Goal: Book appointment/travel/reservation

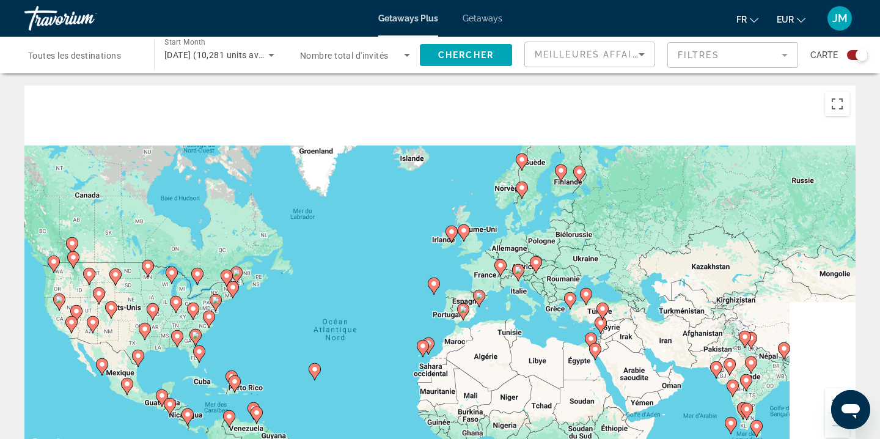
drag, startPoint x: 498, startPoint y: 200, endPoint x: 428, endPoint y: 282, distance: 107.9
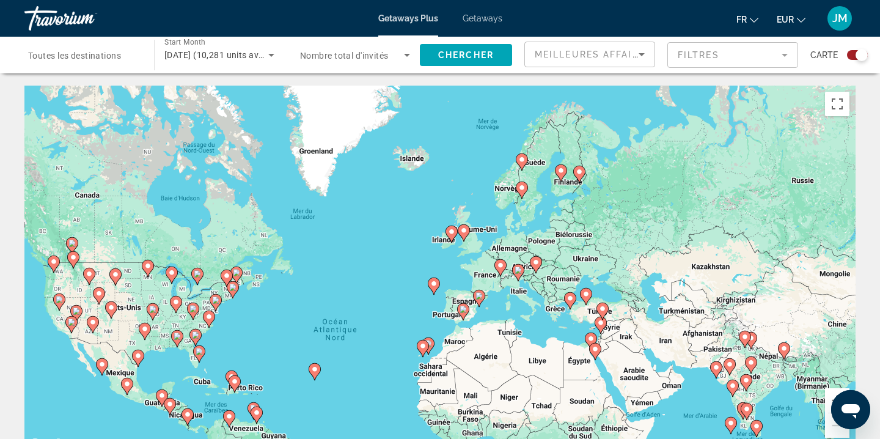
click at [428, 283] on g "Main content" at bounding box center [434, 285] width 12 height 17
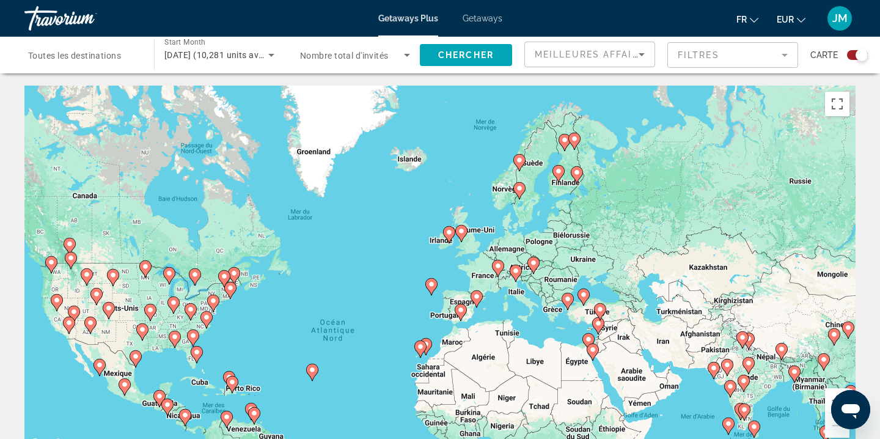
click at [520, 190] on image "Main content" at bounding box center [518, 187] width 7 height 7
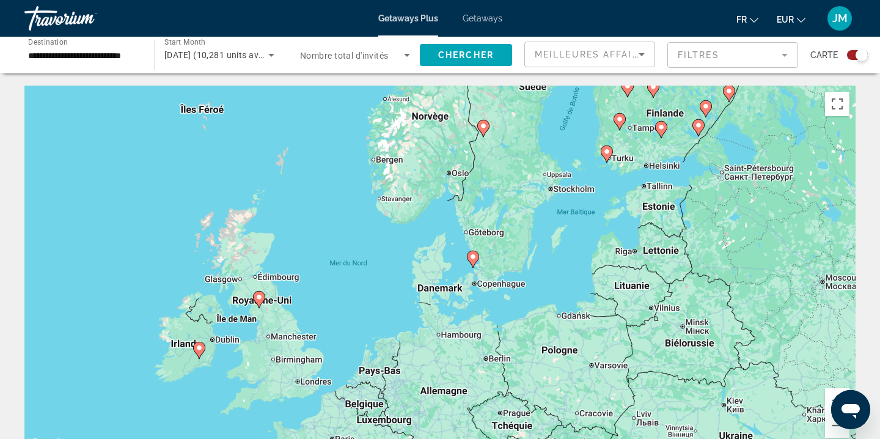
drag, startPoint x: 481, startPoint y: 333, endPoint x: 525, endPoint y: 200, distance: 140.2
click at [525, 200] on div "Pour activer le glissement avec le clavier, appuyez sur Alt+Entrée. Une fois ce…" at bounding box center [439, 269] width 831 height 366
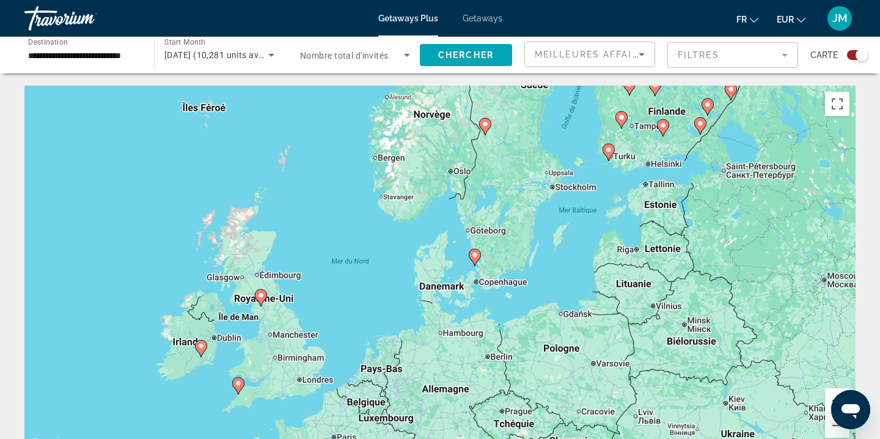
click at [474, 260] on icon "Main content" at bounding box center [474, 257] width 11 height 16
type input "**********"
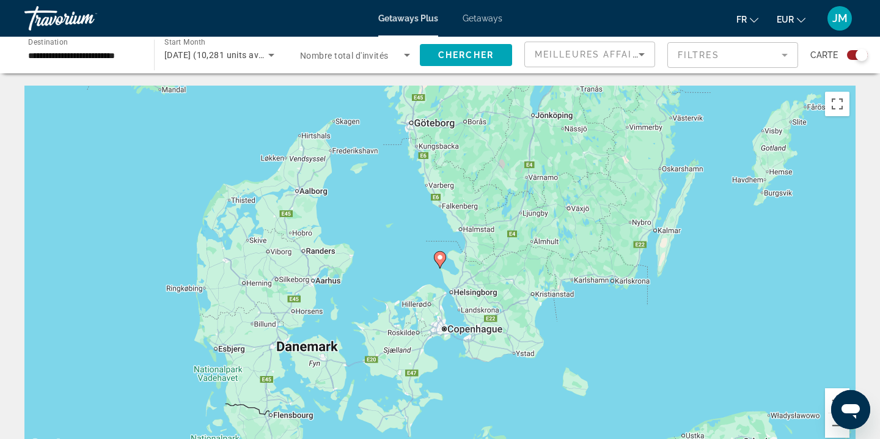
click at [442, 259] on image "Main content" at bounding box center [439, 256] width 7 height 7
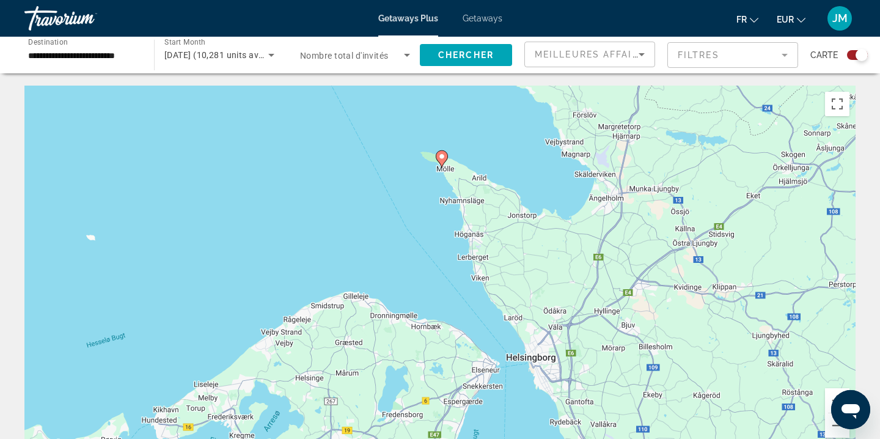
drag, startPoint x: 500, startPoint y: 317, endPoint x: 502, endPoint y: 215, distance: 102.0
click at [502, 215] on div "Pour activer le glissement avec le clavier, appuyez sur Alt+Entrée. Une fois ce…" at bounding box center [439, 269] width 831 height 366
click at [440, 156] on image "Main content" at bounding box center [441, 156] width 7 height 7
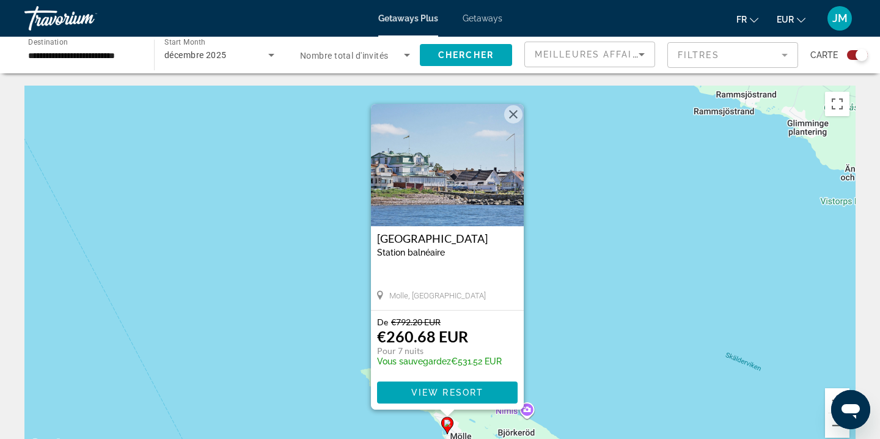
click at [511, 118] on button "Fermer" at bounding box center [513, 114] width 18 height 18
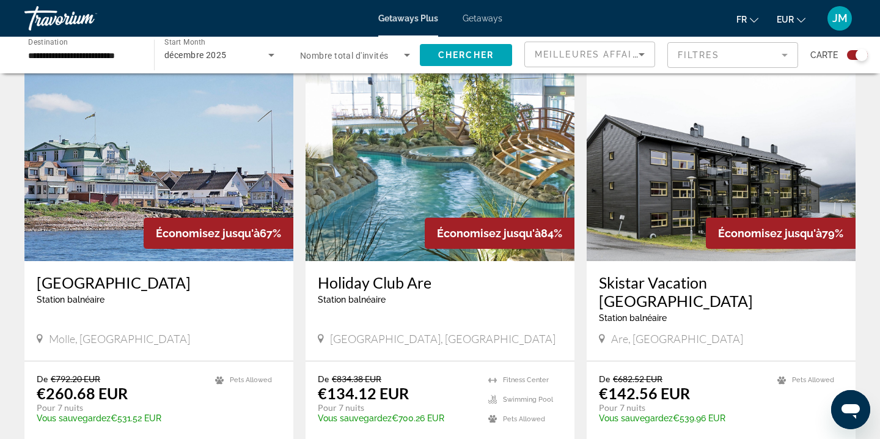
scroll to position [436, 0]
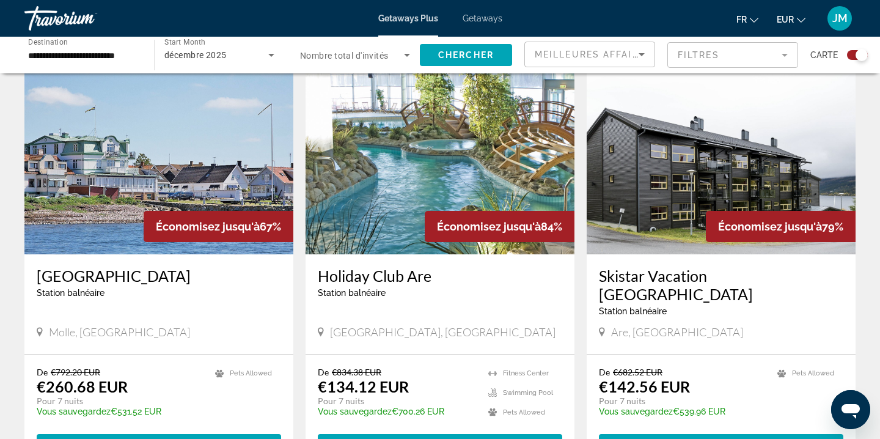
click at [434, 142] on img "Main content" at bounding box center [439, 156] width 269 height 195
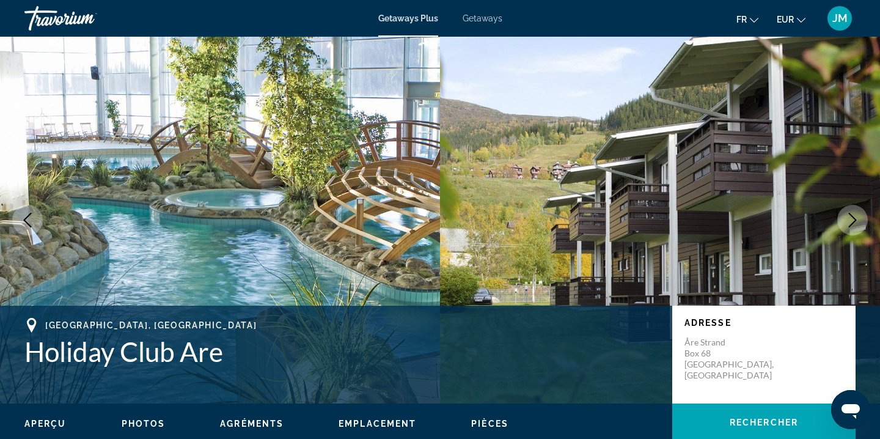
click at [846, 226] on icon "Next image" at bounding box center [852, 220] width 15 height 15
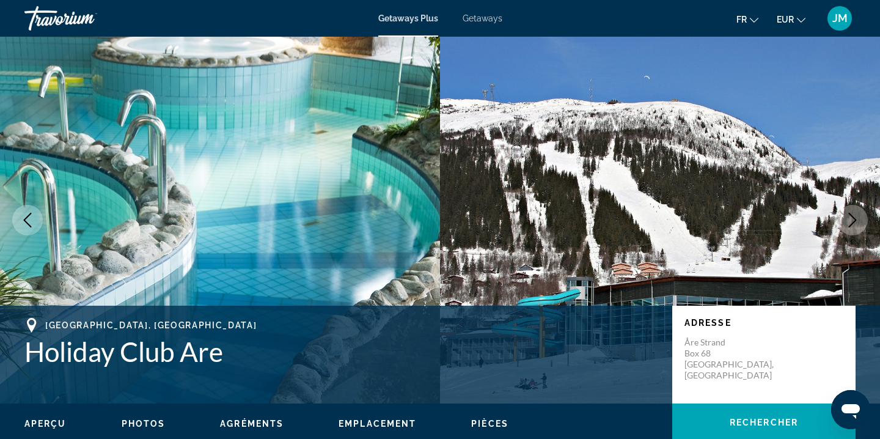
click at [846, 226] on icon "Next image" at bounding box center [852, 220] width 15 height 15
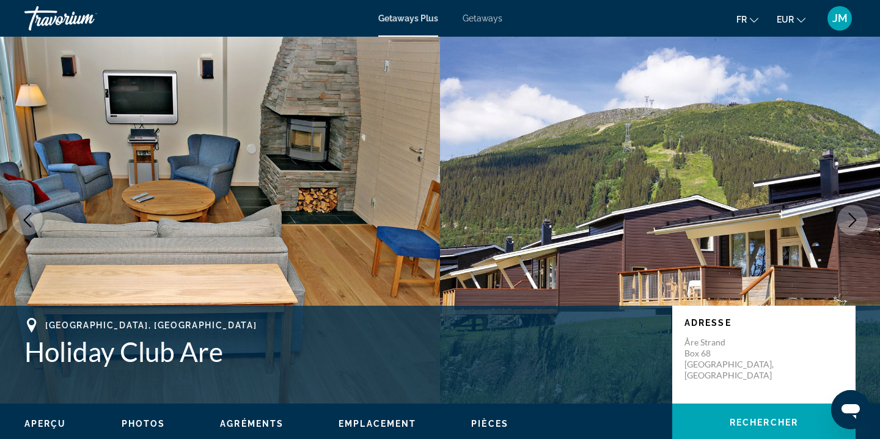
click at [846, 226] on icon "Next image" at bounding box center [852, 220] width 15 height 15
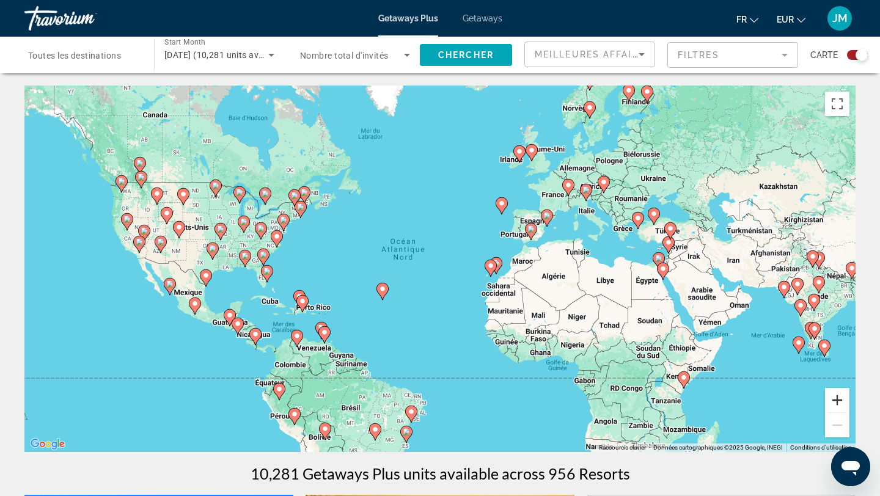
click at [837, 396] on button "Zoom avant" at bounding box center [837, 400] width 24 height 24
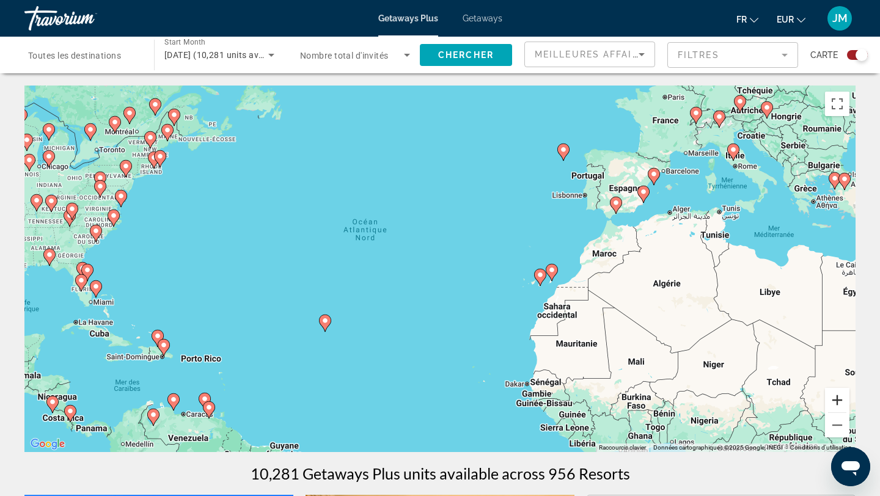
click at [837, 396] on button "Zoom avant" at bounding box center [837, 400] width 24 height 24
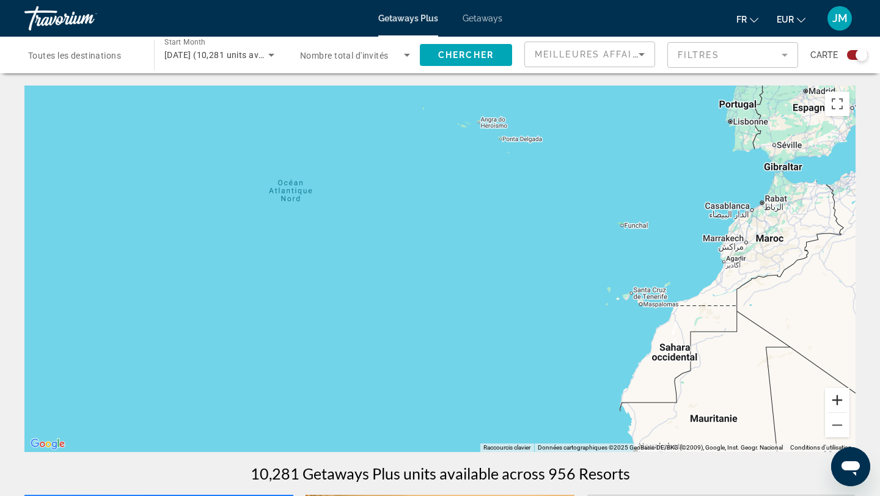
click at [837, 396] on button "Zoom avant" at bounding box center [837, 400] width 24 height 24
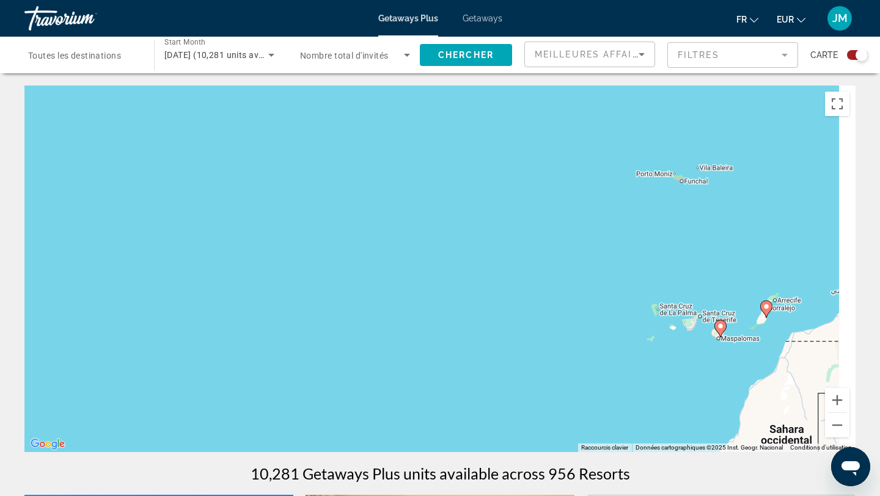
drag, startPoint x: 790, startPoint y: 371, endPoint x: 631, endPoint y: 370, distance: 159.4
click at [631, 370] on div "Pour activer le glissement avec le clavier, appuyez sur Alt+Entrée. Une fois ce…" at bounding box center [439, 269] width 831 height 366
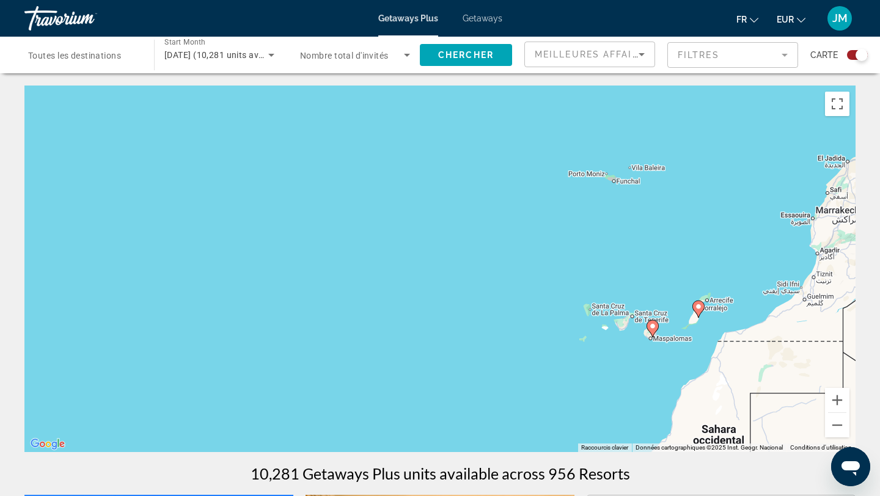
drag, startPoint x: 724, startPoint y: 358, endPoint x: 572, endPoint y: 357, distance: 151.5
click at [572, 357] on div "Pour activer le glissement avec le clavier, appuyez sur Alt+Entrée. Une fois ce…" at bounding box center [439, 269] width 831 height 366
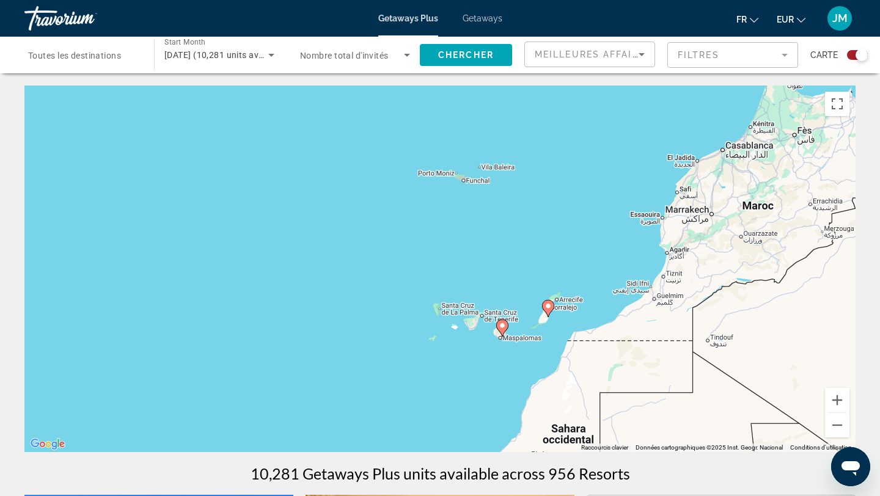
drag, startPoint x: 750, startPoint y: 345, endPoint x: 531, endPoint y: 345, distance: 218.7
click at [532, 345] on div "Pour activer le glissement avec le clavier, appuyez sur Alt+Entrée. Une fois ce…" at bounding box center [439, 269] width 831 height 366
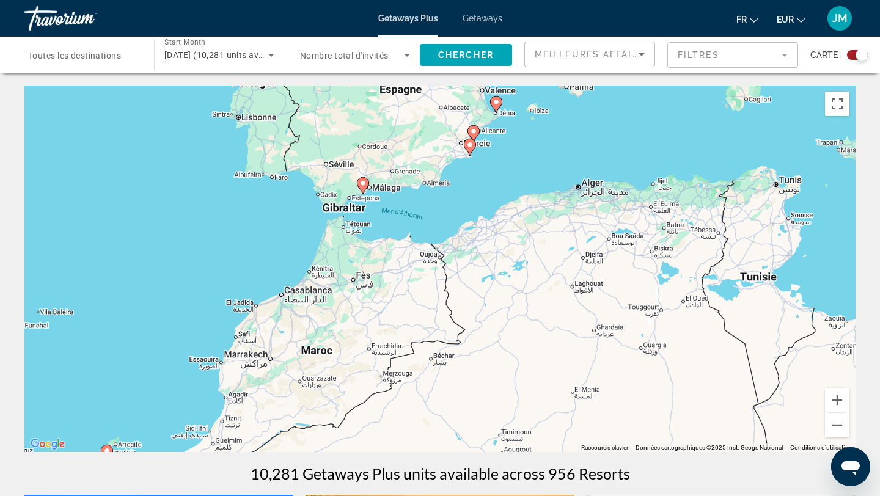
drag, startPoint x: 658, startPoint y: 242, endPoint x: 617, endPoint y: 387, distance: 150.3
click at [617, 387] on div "Pour activer le glissement avec le clavier, appuyez sur Alt+Entrée. Une fois ce…" at bounding box center [439, 269] width 831 height 366
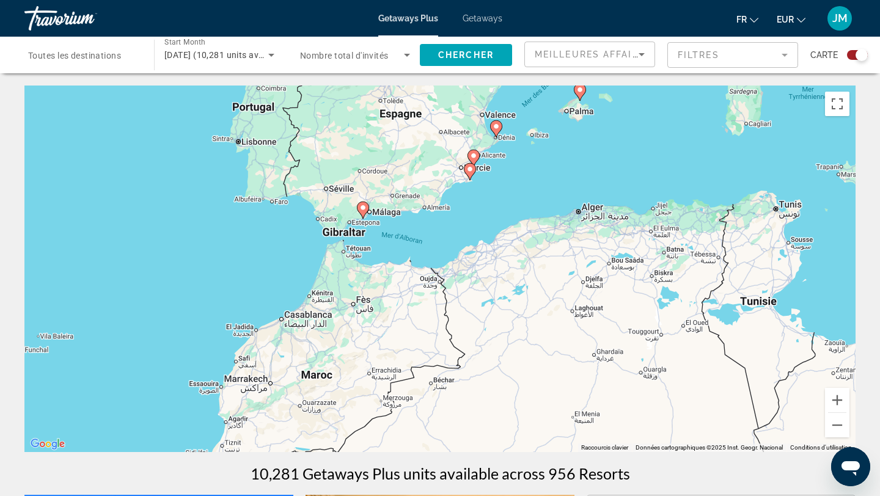
drag, startPoint x: 609, startPoint y: 302, endPoint x: 619, endPoint y: 387, distance: 84.9
click at [619, 387] on div "Pour activer le glissement avec le clavier, appuyez sur Alt+Entrée. Une fois ce…" at bounding box center [439, 269] width 831 height 366
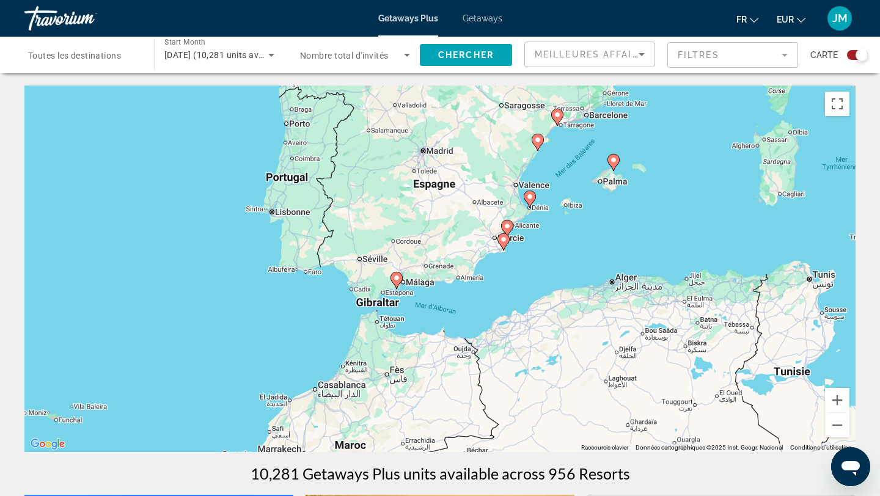
drag, startPoint x: 416, startPoint y: 306, endPoint x: 442, endPoint y: 313, distance: 26.7
click at [448, 316] on div "Pour activer le glissement avec le clavier, appuyez sur Alt+Entrée. Une fois ce…" at bounding box center [439, 269] width 831 height 366
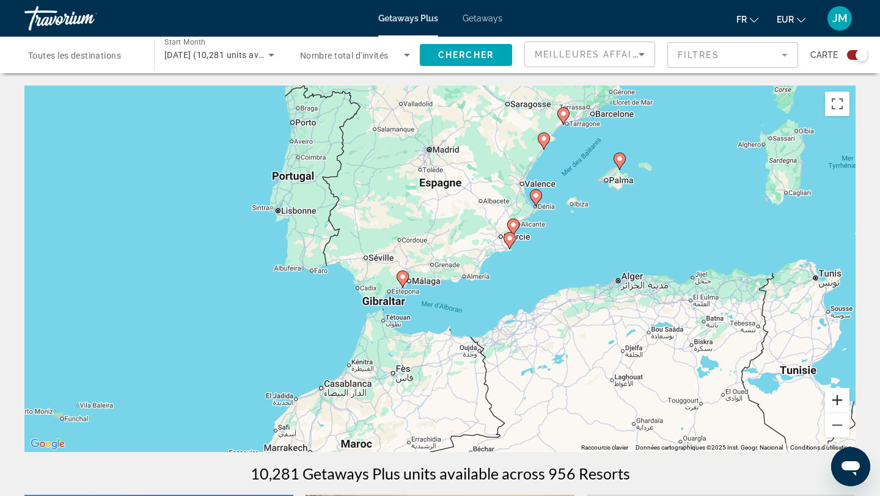
click at [833, 401] on button "Zoom avant" at bounding box center [837, 400] width 24 height 24
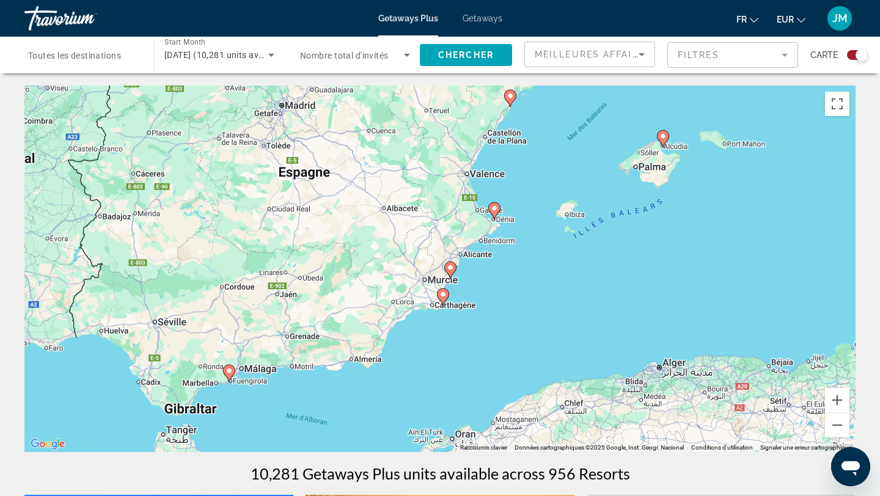
drag, startPoint x: 701, startPoint y: 308, endPoint x: 564, endPoint y: 382, distance: 155.7
click at [564, 382] on div "Pour activer le glissement avec le clavier, appuyez sur Alt+Entrée. Une fois ce…" at bounding box center [439, 269] width 831 height 366
click at [229, 374] on icon "Main content" at bounding box center [229, 373] width 11 height 16
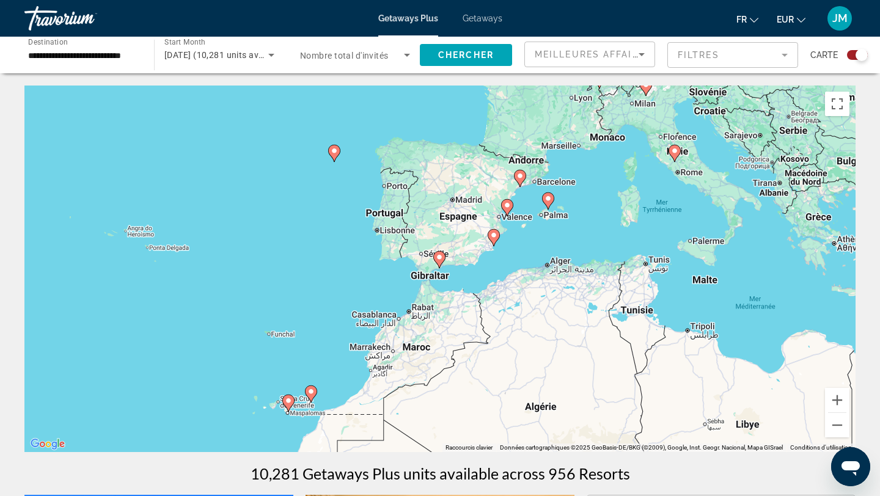
click at [439, 259] on image "Main content" at bounding box center [438, 256] width 7 height 7
type input "**********"
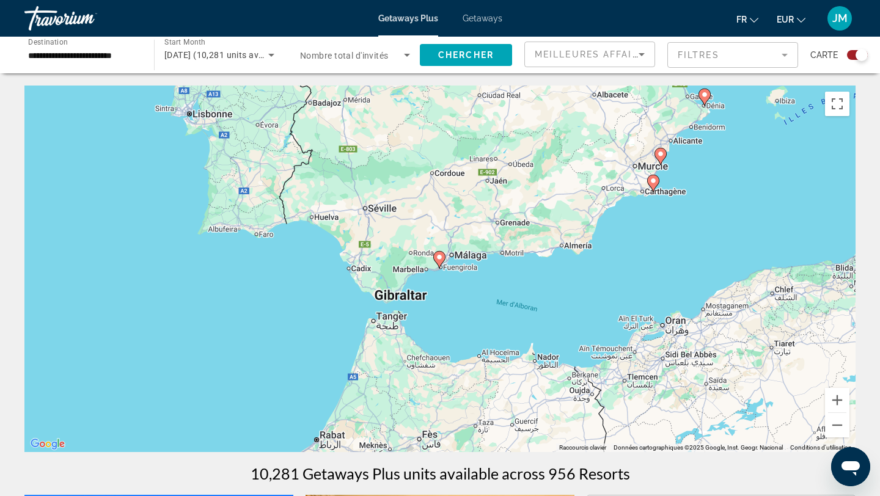
click at [439, 259] on image "Main content" at bounding box center [438, 256] width 7 height 7
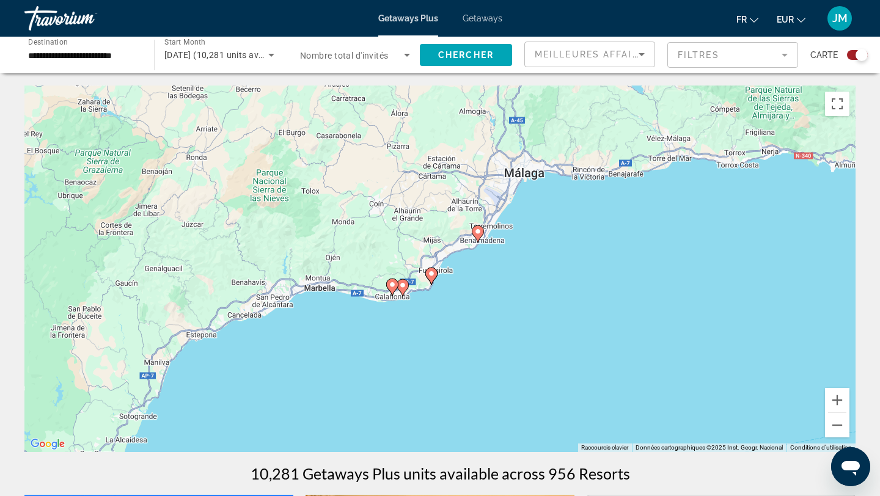
drag, startPoint x: 533, startPoint y: 252, endPoint x: 523, endPoint y: 271, distance: 21.0
click at [523, 271] on div "Pour activer le glissement avec le clavier, appuyez sur Alt+Entrée. Une fois ce…" at bounding box center [439, 269] width 831 height 366
click at [477, 233] on image "Main content" at bounding box center [477, 231] width 7 height 7
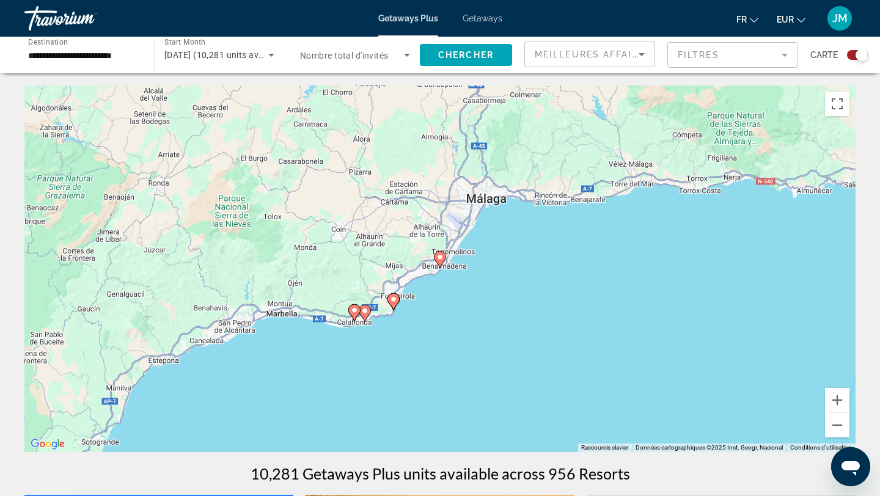
click at [442, 260] on image "Main content" at bounding box center [439, 256] width 7 height 7
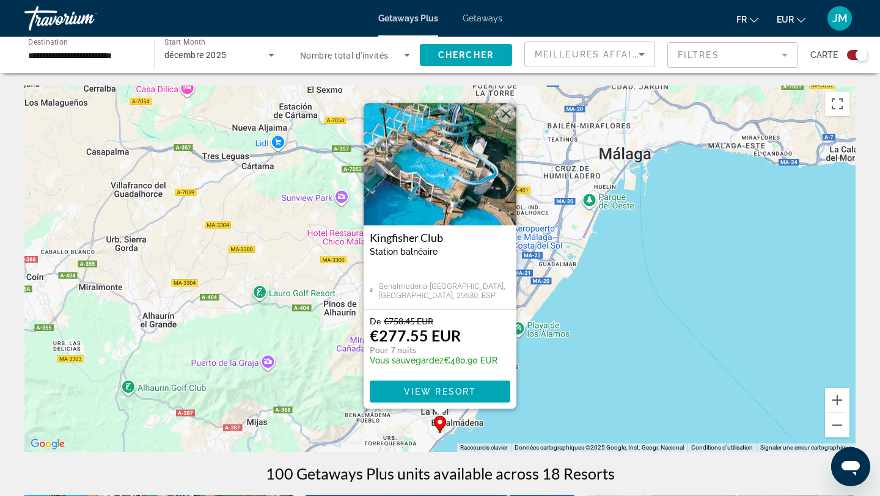
click at [463, 194] on img "Main content" at bounding box center [439, 164] width 153 height 122
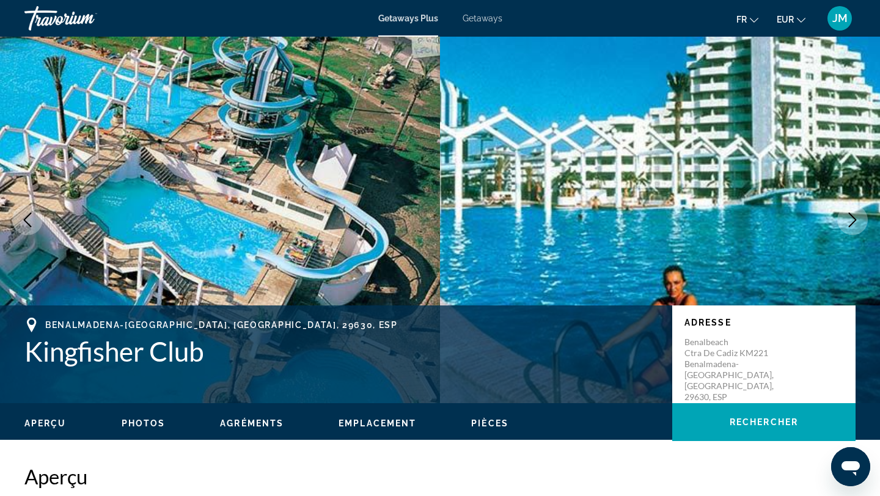
click at [851, 222] on icon "Next image" at bounding box center [852, 220] width 15 height 15
click at [851, 215] on icon "Next image" at bounding box center [852, 220] width 8 height 15
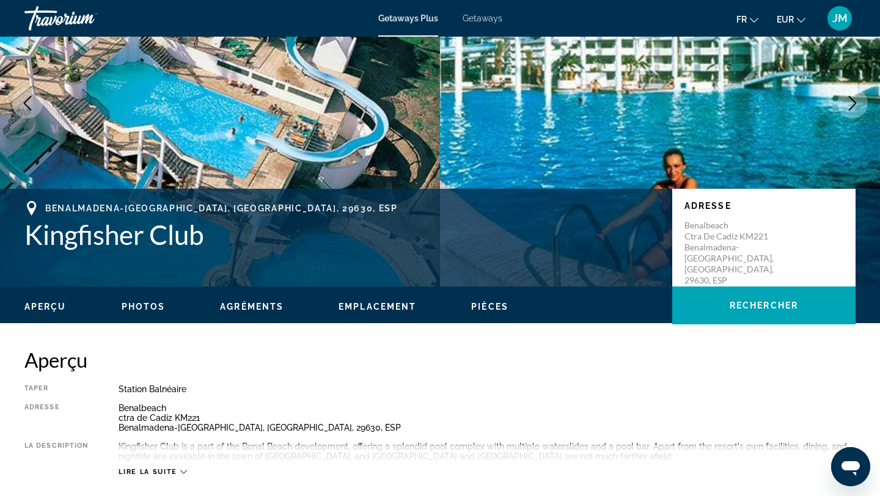
scroll to position [115, 0]
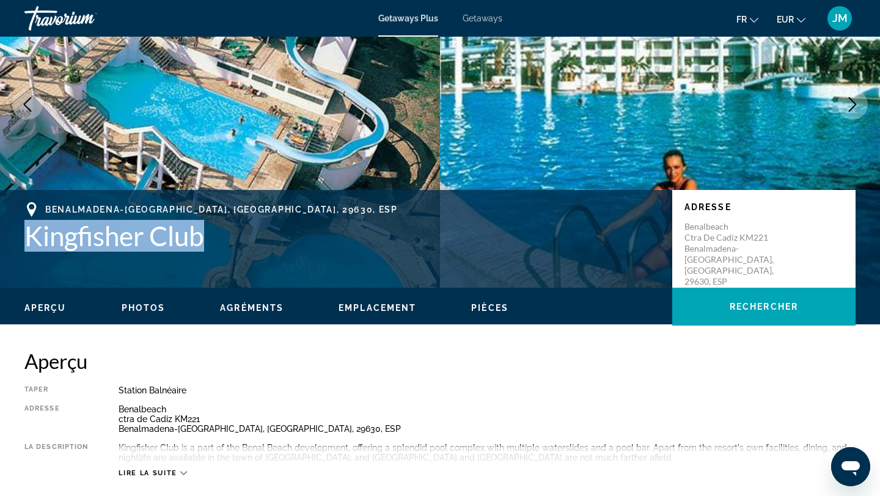
drag, startPoint x: 20, startPoint y: 240, endPoint x: 211, endPoint y: 237, distance: 191.2
click at [211, 237] on div "Benalmadena-[GEOGRAPHIC_DATA], [GEOGRAPHIC_DATA], 29630, ESP Kingfisher Club Ad…" at bounding box center [440, 238] width 880 height 73
copy h1 "Kingfisher Club"
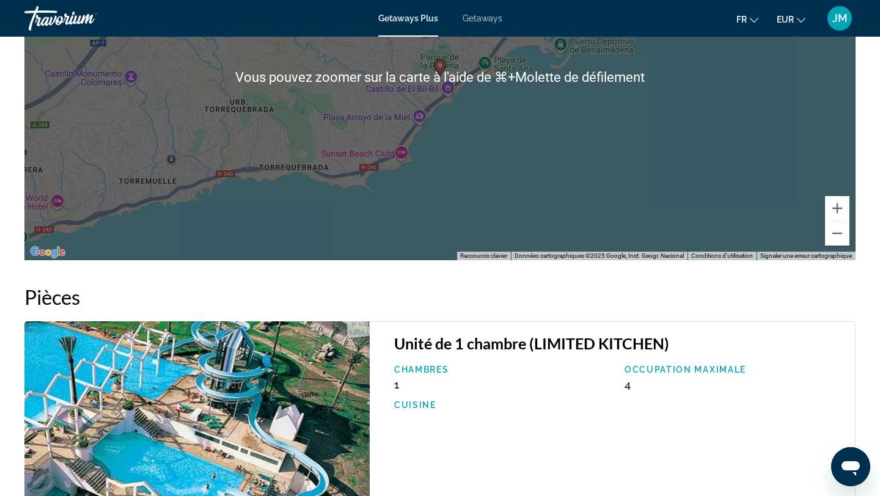
scroll to position [1550, 0]
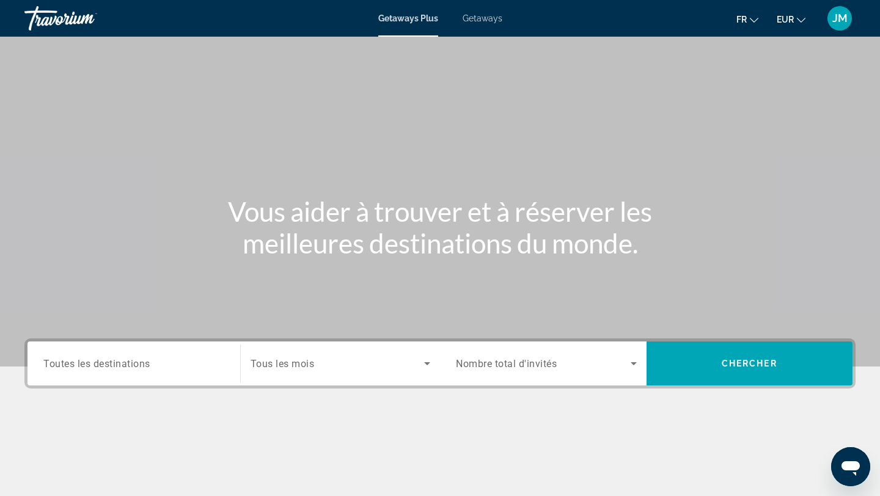
click at [366, 360] on span "Search widget" at bounding box center [337, 363] width 174 height 15
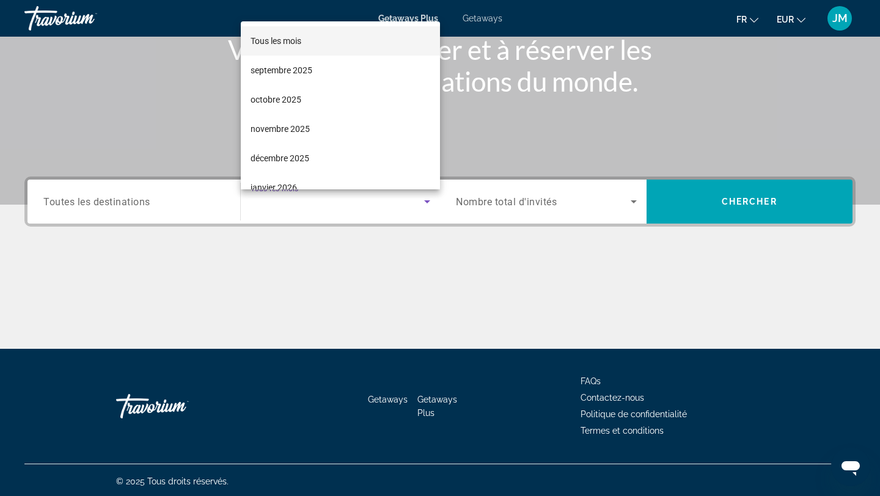
scroll to position [164, 0]
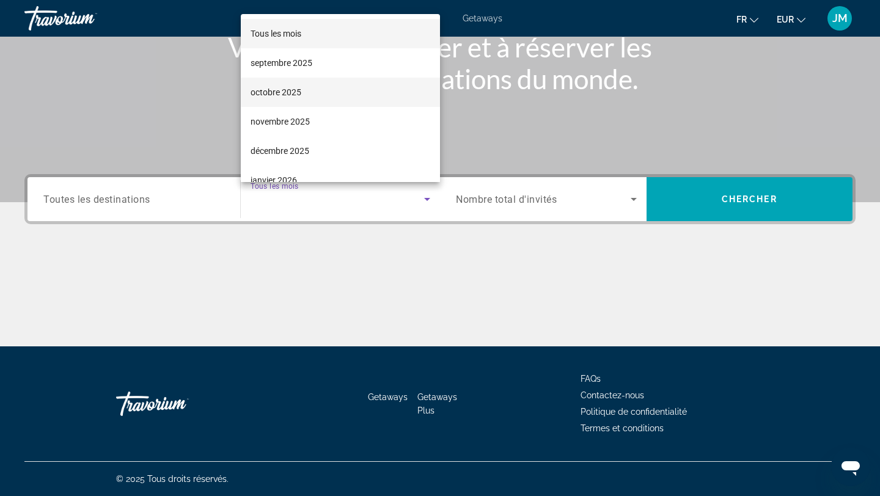
click at [307, 84] on mat-option "octobre 2025" at bounding box center [341, 92] width 200 height 29
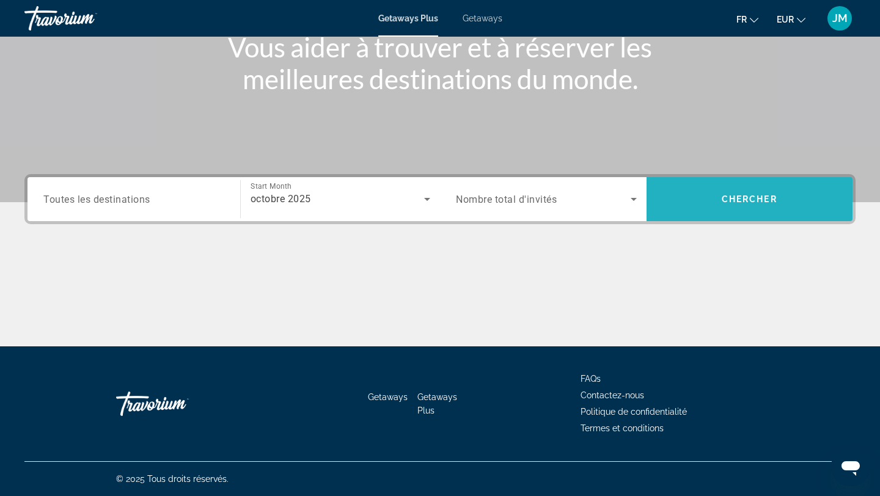
click at [719, 200] on span "Search widget" at bounding box center [749, 198] width 206 height 29
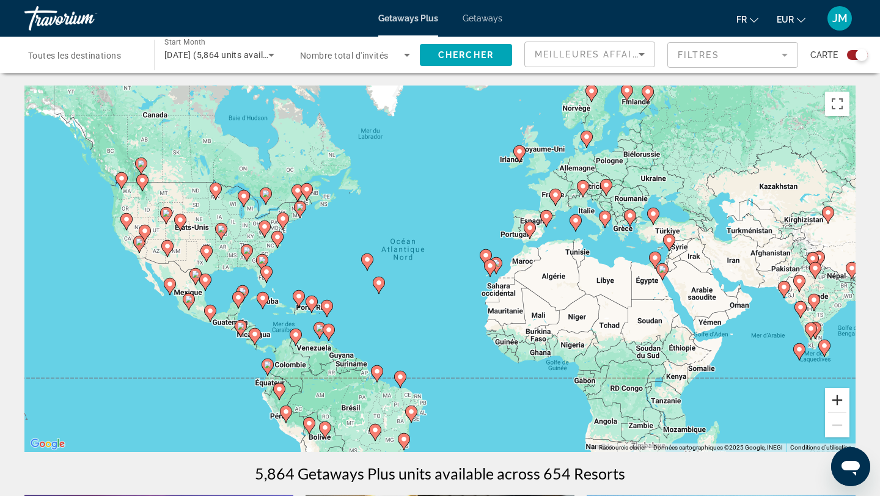
click at [833, 398] on button "Zoom avant" at bounding box center [837, 400] width 24 height 24
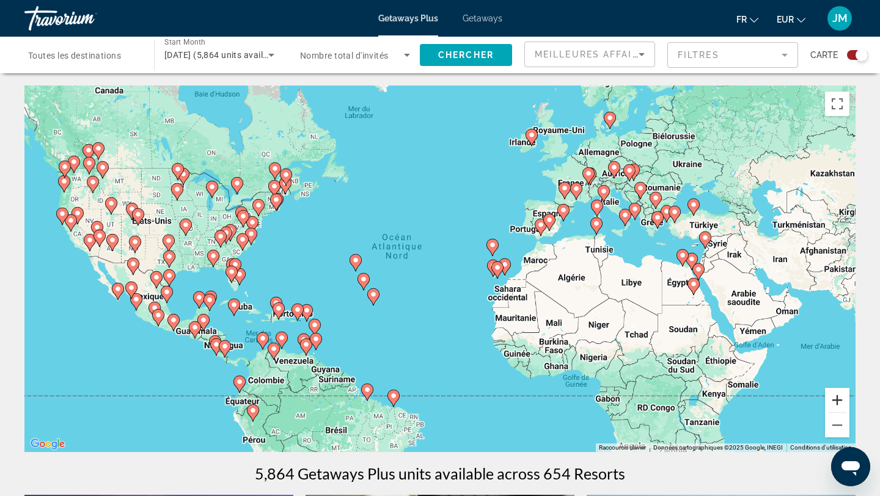
click at [833, 398] on button "Zoom avant" at bounding box center [837, 400] width 24 height 24
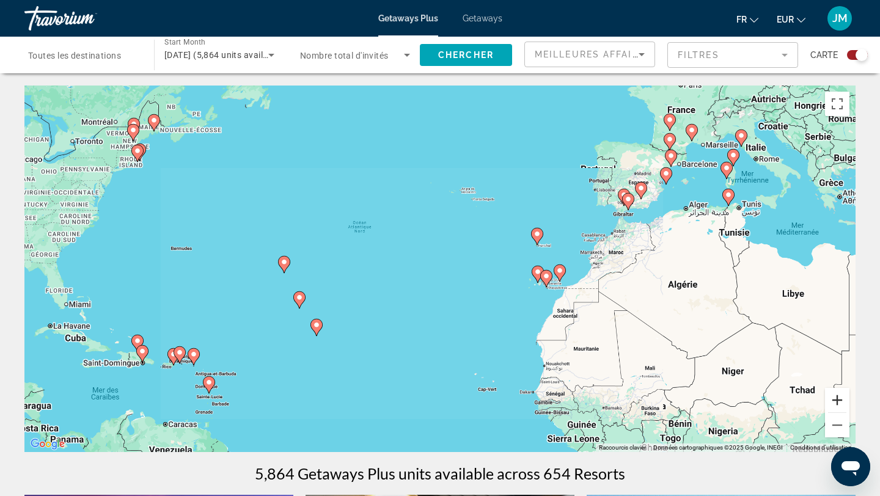
click at [833, 398] on button "Zoom avant" at bounding box center [837, 400] width 24 height 24
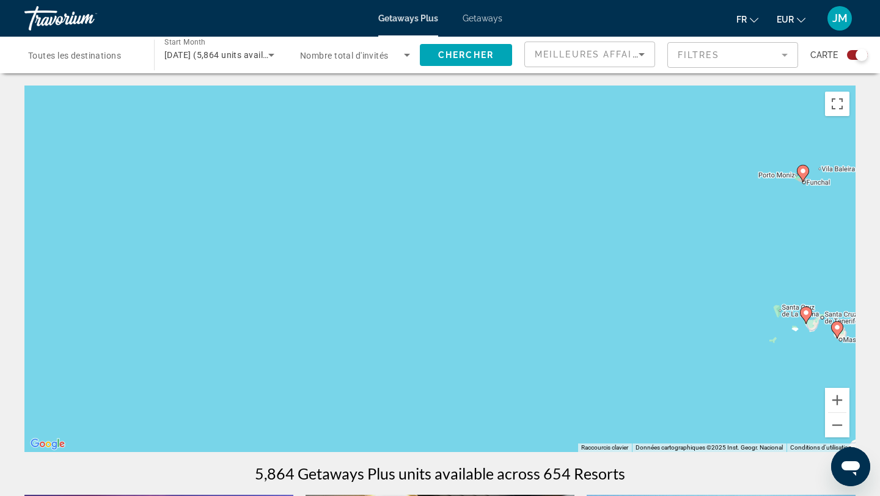
drag, startPoint x: 786, startPoint y: 292, endPoint x: 509, endPoint y: 321, distance: 278.8
click at [509, 321] on div "Pour activer le glissement avec le clavier, appuyez sur Alt+Entrée. Une fois ce…" at bounding box center [439, 269] width 831 height 366
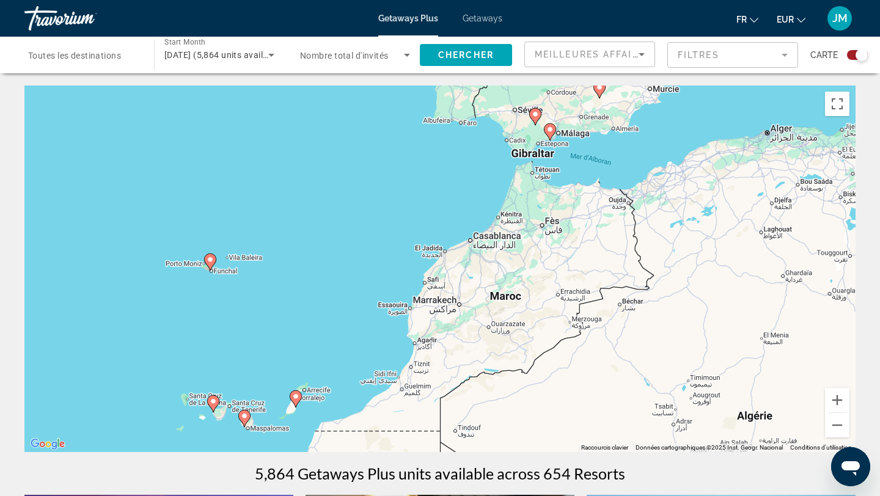
drag, startPoint x: 546, startPoint y: 285, endPoint x: 558, endPoint y: 284, distance: 12.3
click at [558, 285] on div "Pour activer le glissement avec le clavier, appuyez sur Alt+Entrée. Une fois ce…" at bounding box center [439, 269] width 831 height 366
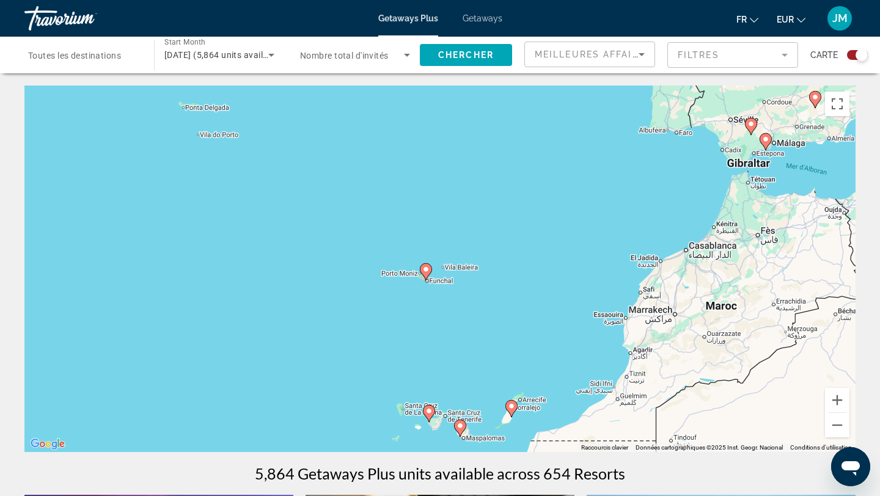
drag, startPoint x: 211, startPoint y: 286, endPoint x: 429, endPoint y: 296, distance: 218.3
click at [429, 296] on div "Pour activer le glissement avec le clavier, appuyez sur Alt+Entrée. Une fois ce…" at bounding box center [439, 269] width 831 height 366
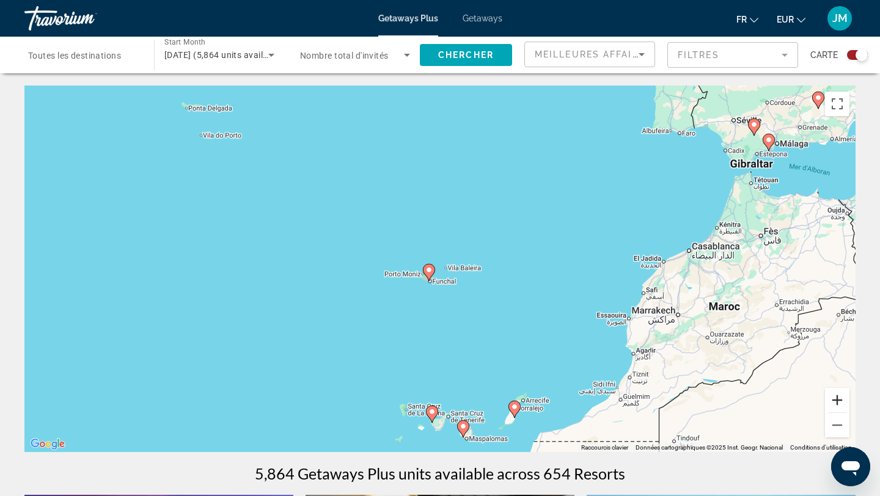
click at [837, 398] on button "Zoom avant" at bounding box center [837, 400] width 24 height 24
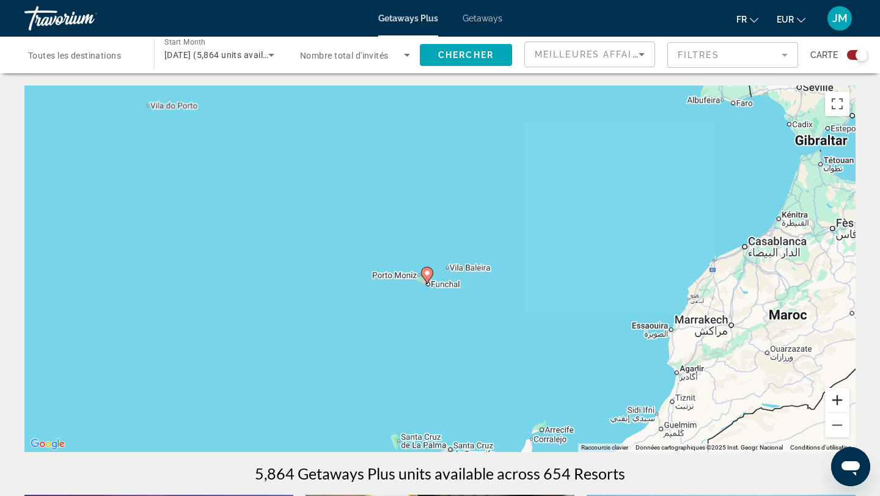
click at [837, 398] on button "Zoom avant" at bounding box center [837, 400] width 24 height 24
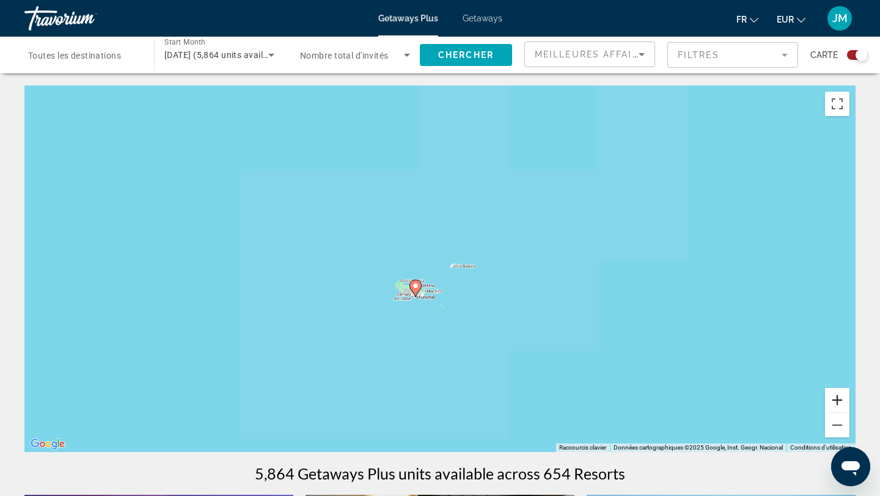
click at [837, 398] on button "Zoom avant" at bounding box center [837, 400] width 24 height 24
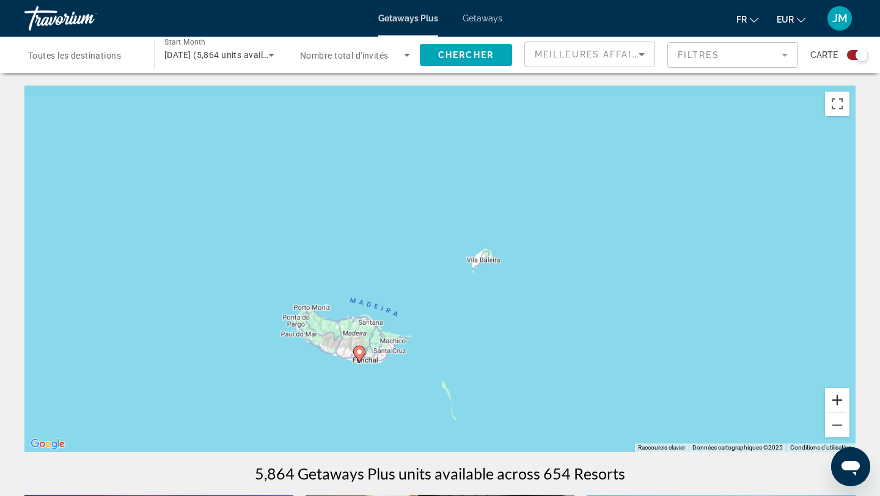
click at [837, 398] on button "Zoom avant" at bounding box center [837, 400] width 24 height 24
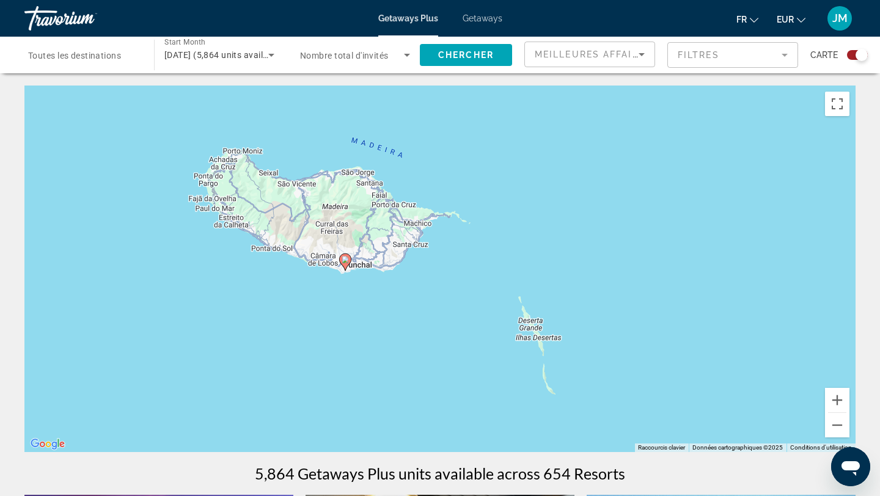
drag, startPoint x: 555, startPoint y: 423, endPoint x: 639, endPoint y: 216, distance: 223.9
click at [639, 216] on div "Pour activer le glissement avec le clavier, appuyez sur Alt+Entrée. Une fois ce…" at bounding box center [439, 269] width 831 height 366
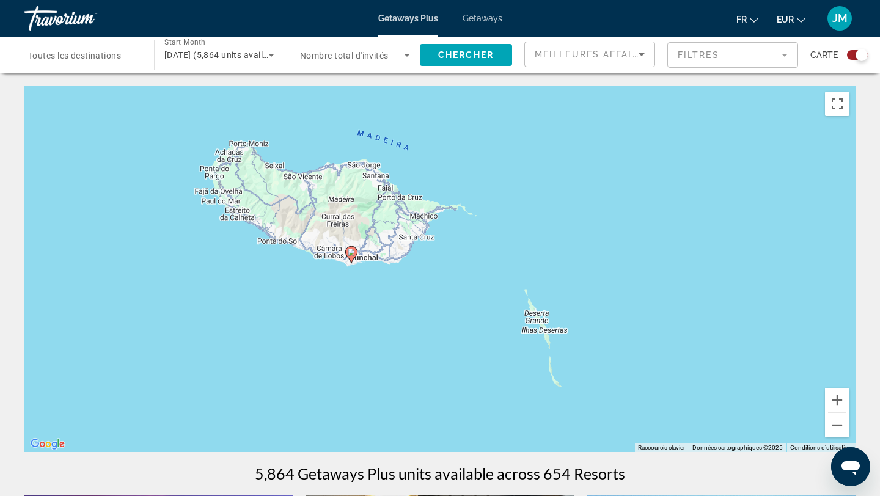
click at [349, 252] on image "Main content" at bounding box center [351, 252] width 7 height 7
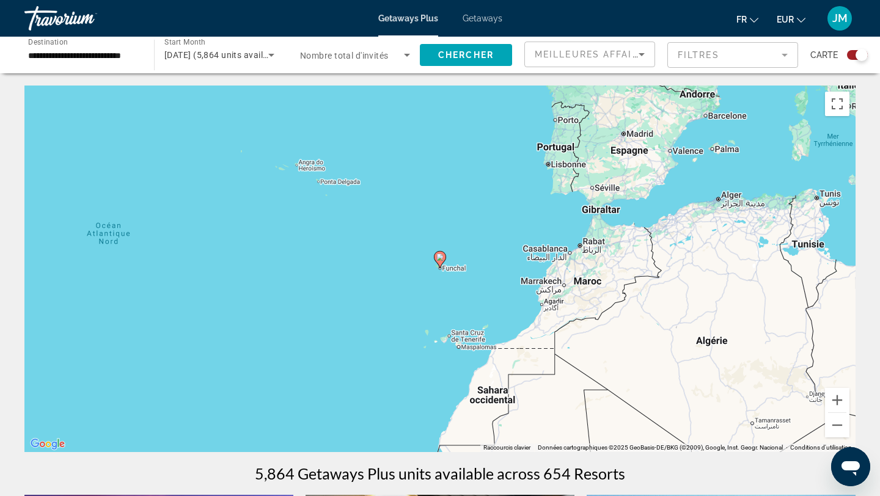
click at [441, 260] on image "Main content" at bounding box center [439, 256] width 7 height 7
type input "**********"
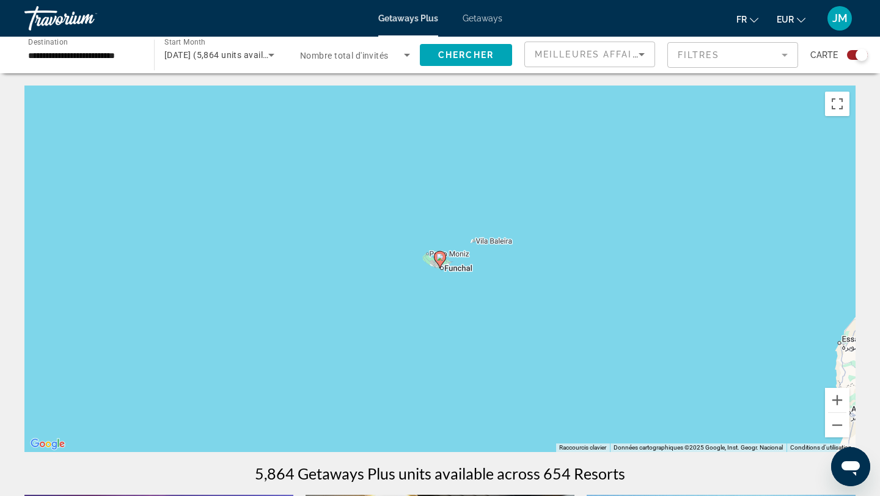
click at [441, 260] on image "Main content" at bounding box center [439, 256] width 7 height 7
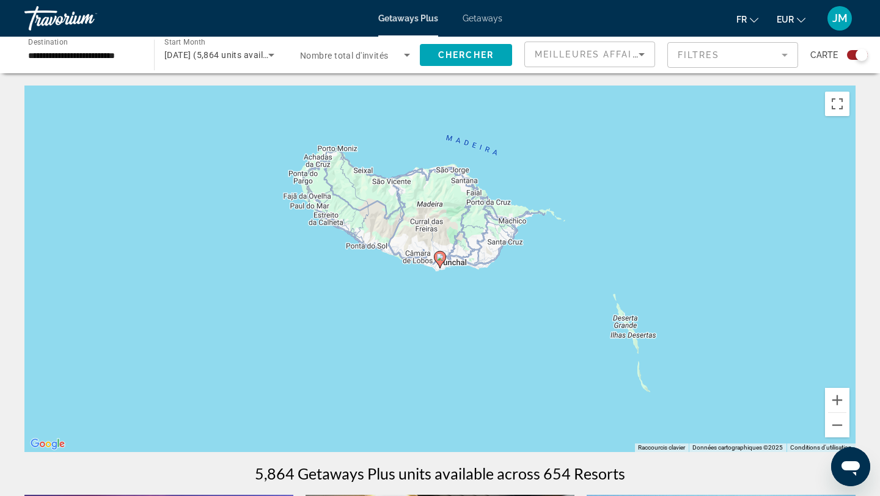
click at [440, 260] on image "Main content" at bounding box center [439, 256] width 7 height 7
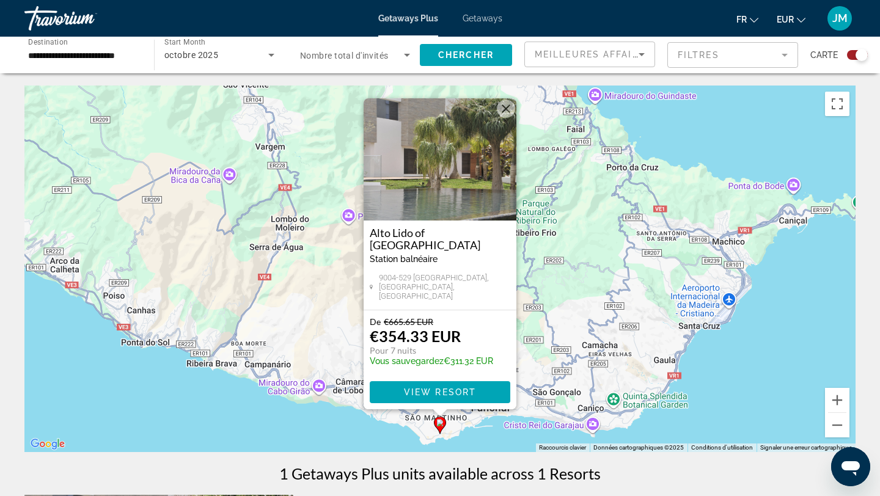
click at [440, 186] on img "Main content" at bounding box center [439, 159] width 153 height 122
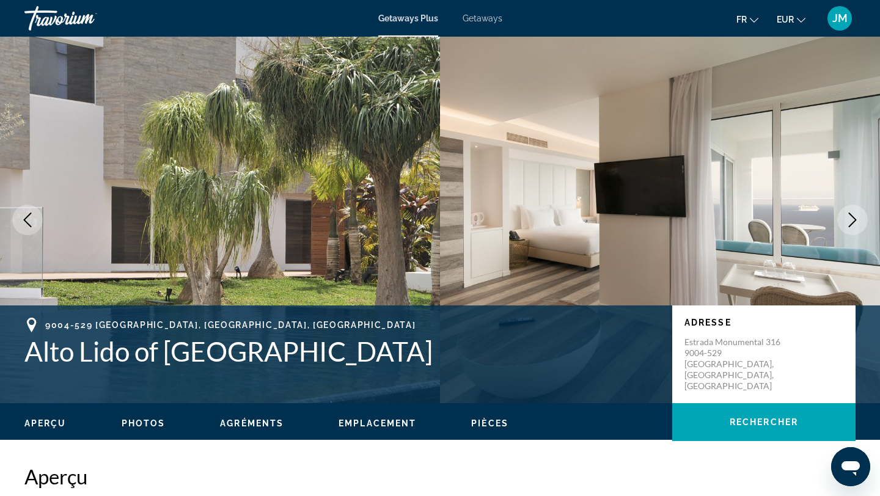
click at [850, 219] on icon "Next image" at bounding box center [852, 220] width 15 height 15
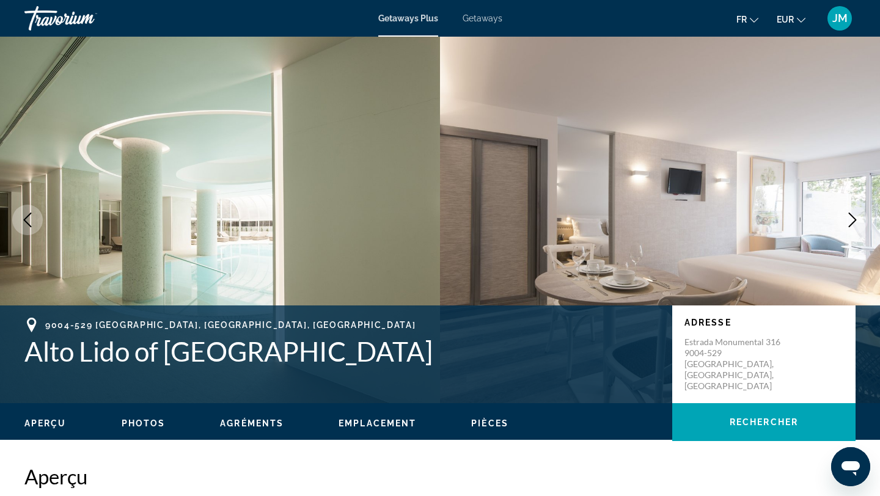
click at [850, 219] on icon "Next image" at bounding box center [852, 220] width 15 height 15
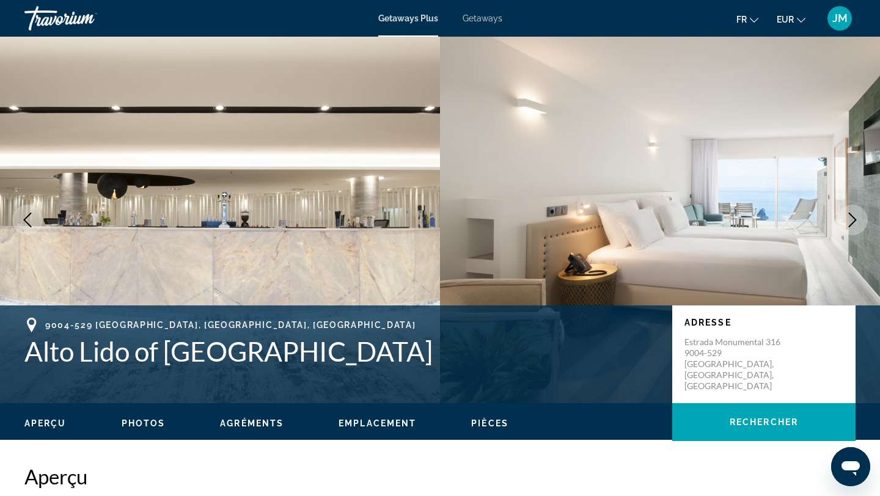
click at [843, 215] on button "Next image" at bounding box center [852, 220] width 31 height 31
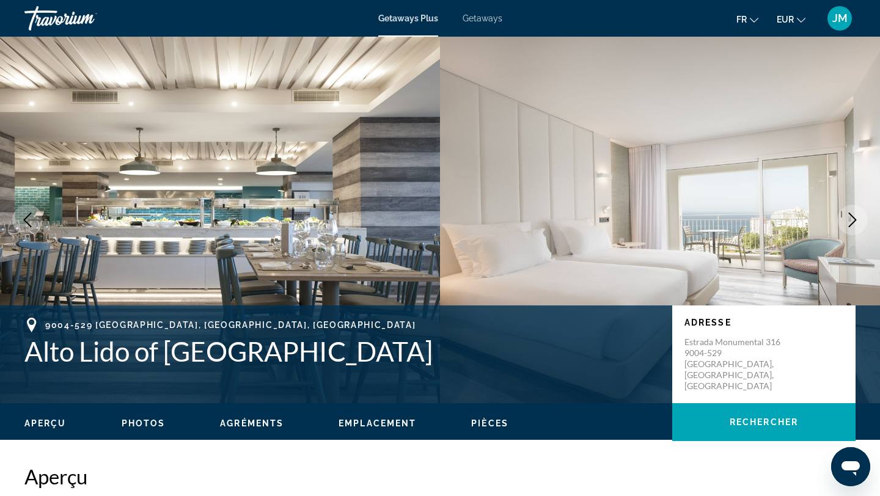
click at [843, 215] on button "Next image" at bounding box center [852, 220] width 31 height 31
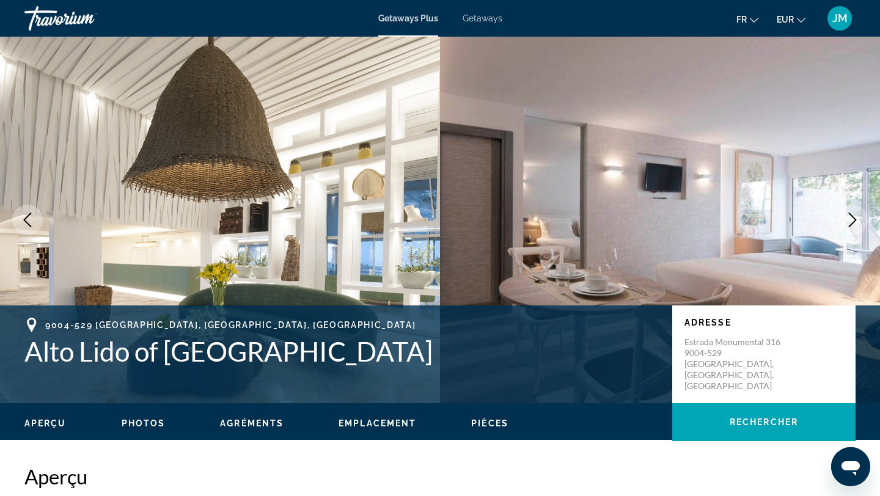
click at [843, 215] on button "Next image" at bounding box center [852, 220] width 31 height 31
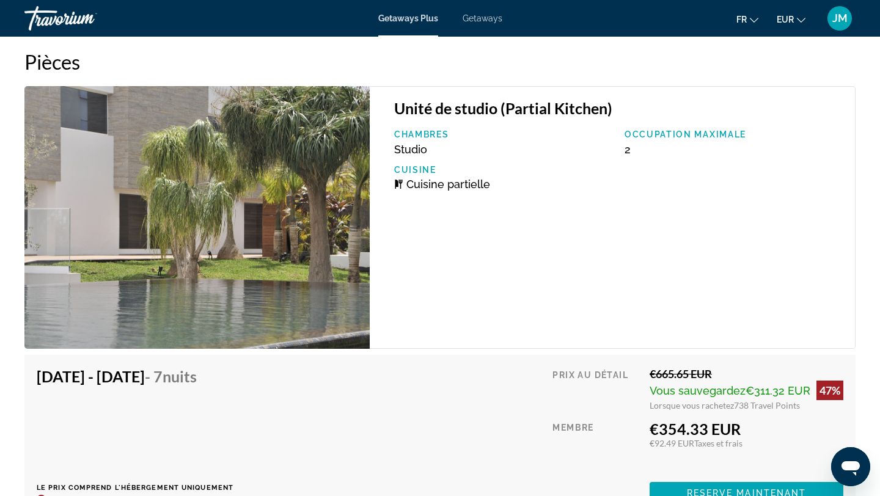
scroll to position [2189, 0]
click at [337, 239] on img "Main content" at bounding box center [196, 218] width 345 height 263
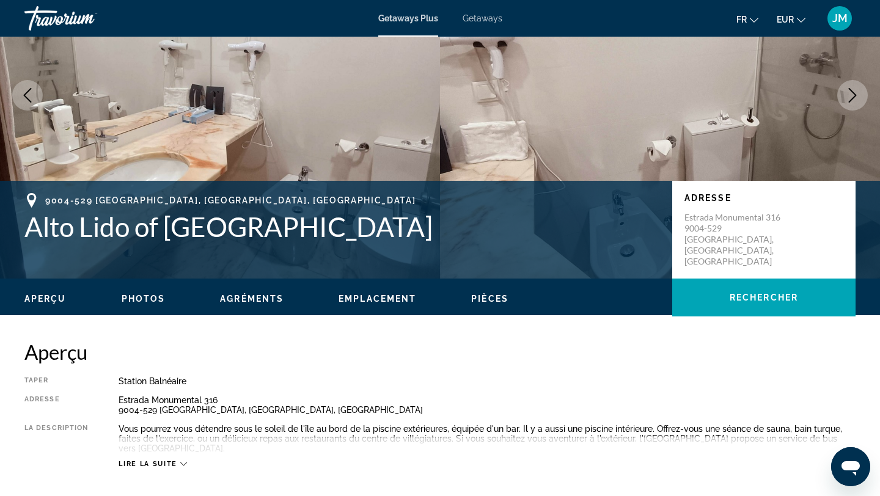
scroll to position [115, 0]
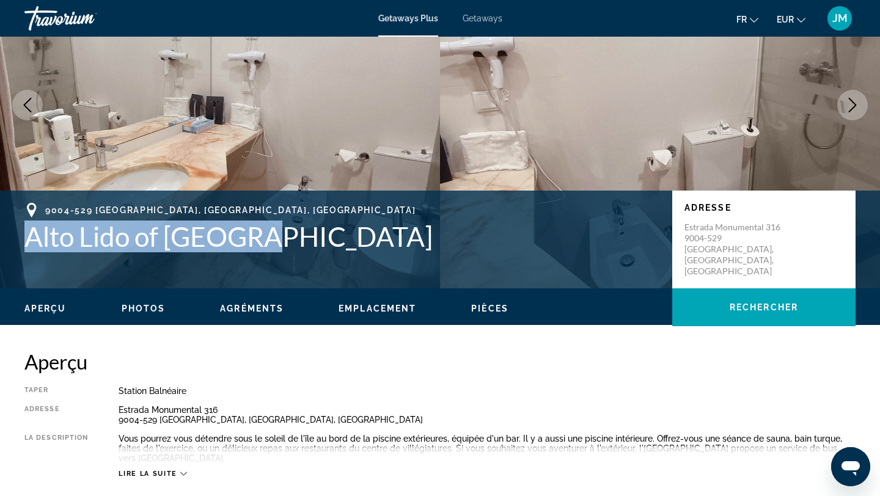
drag, startPoint x: 13, startPoint y: 233, endPoint x: 280, endPoint y: 239, distance: 267.0
click at [280, 239] on div "9004-529 [GEOGRAPHIC_DATA], [GEOGRAPHIC_DATA], [GEOGRAPHIC_DATA] [GEOGRAPHIC_DA…" at bounding box center [440, 239] width 880 height 73
copy h1 "Alto Lido of [GEOGRAPHIC_DATA]"
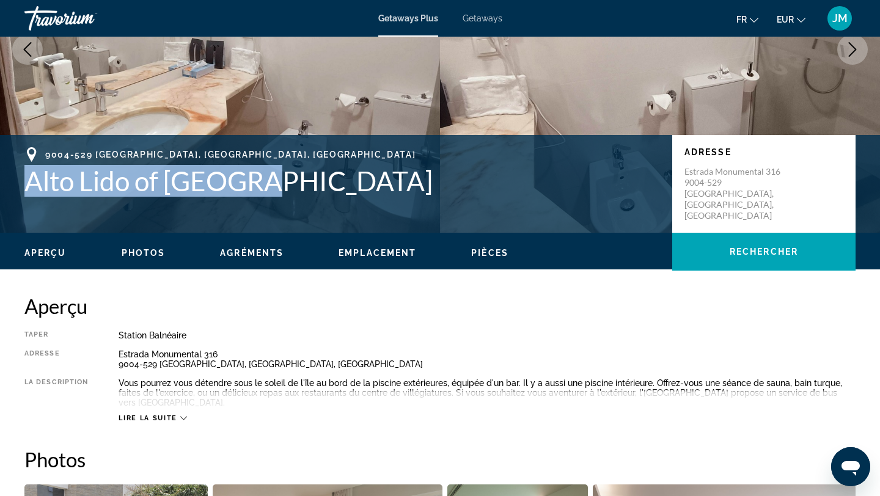
scroll to position [171, 0]
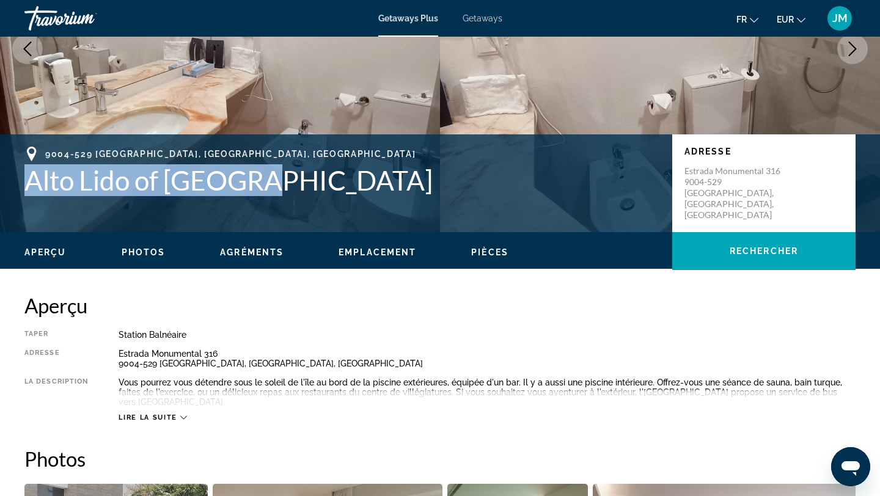
click at [173, 415] on span "Lire la suite" at bounding box center [147, 417] width 58 height 8
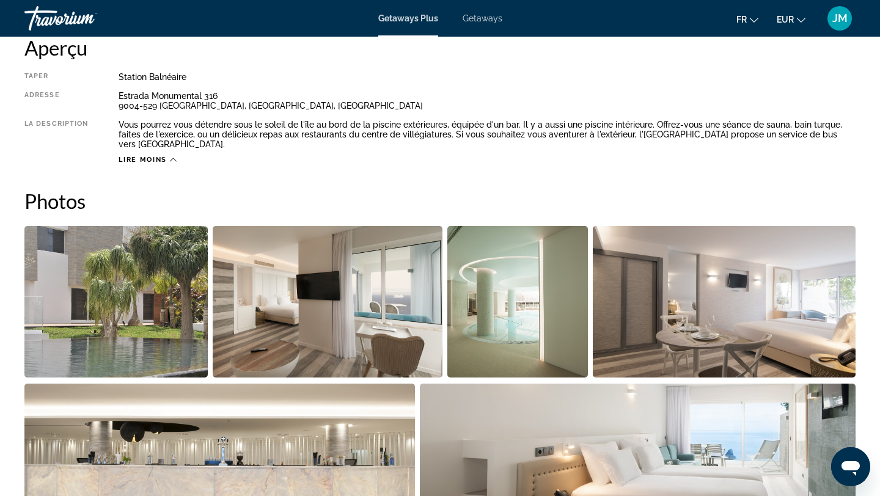
scroll to position [488, 0]
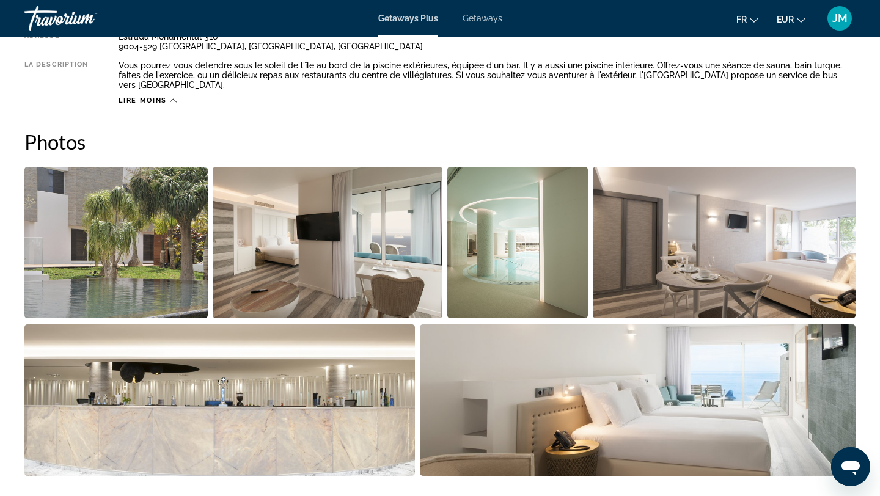
click at [165, 222] on img "Open full-screen image slider" at bounding box center [115, 242] width 183 height 151
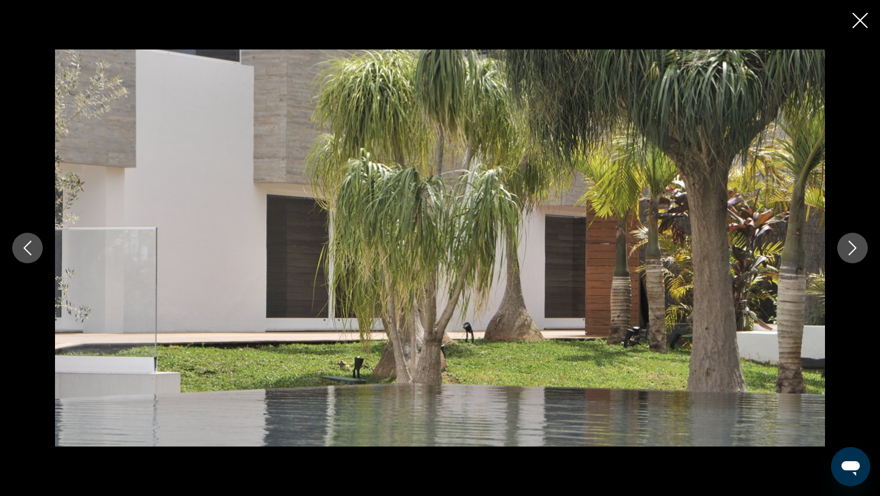
click at [839, 246] on button "Next image" at bounding box center [852, 248] width 31 height 31
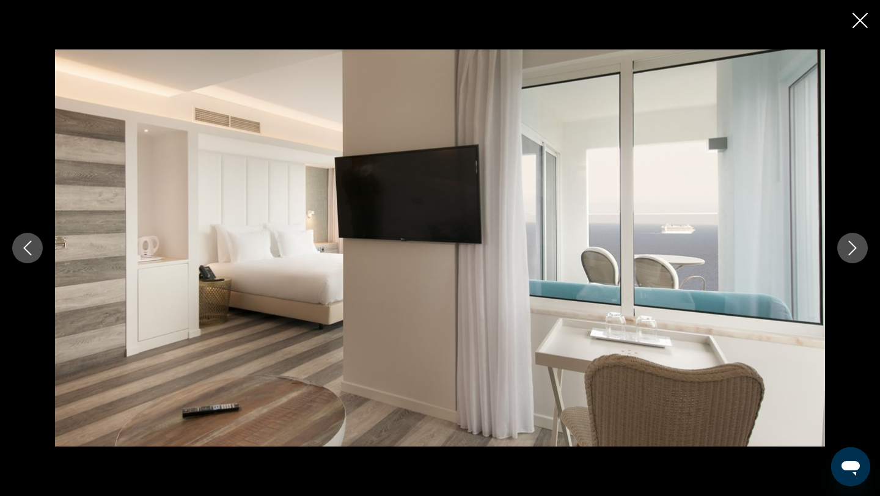
click at [839, 248] on button "Next image" at bounding box center [852, 248] width 31 height 31
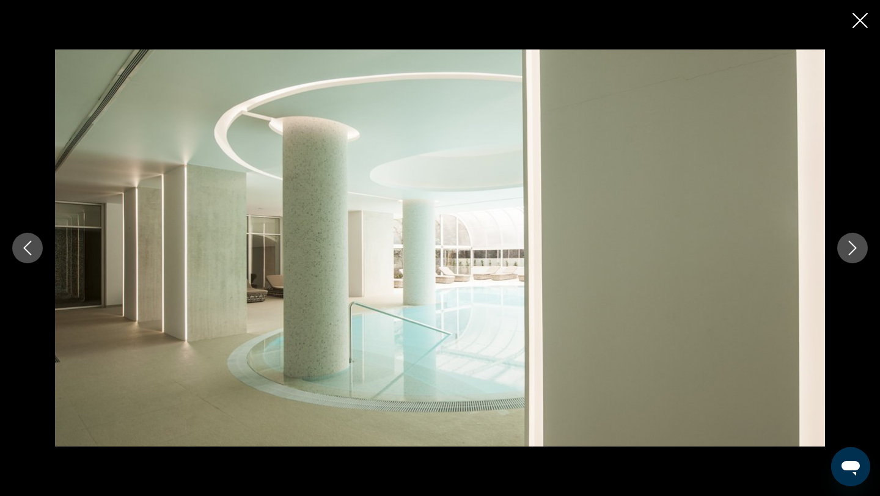
click at [839, 248] on button "Next image" at bounding box center [852, 248] width 31 height 31
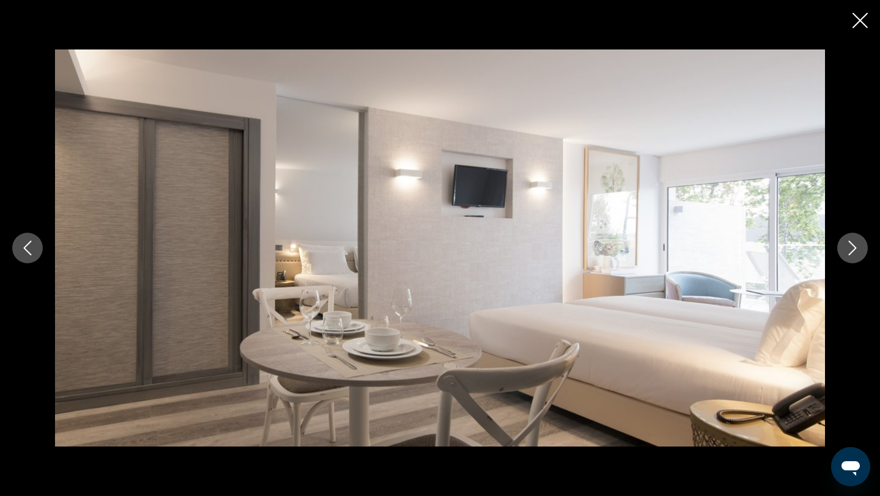
click at [839, 250] on button "Next image" at bounding box center [852, 248] width 31 height 31
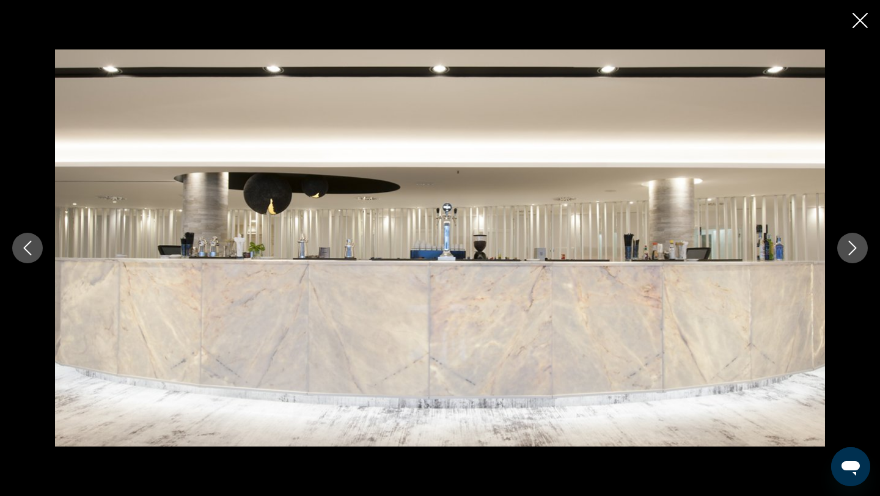
click at [34, 241] on icon "Previous image" at bounding box center [27, 248] width 15 height 15
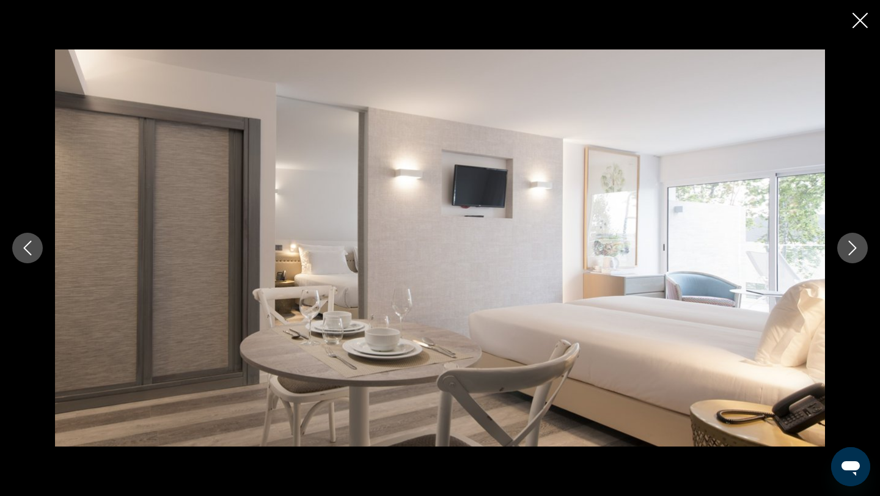
click at [862, 246] on button "Next image" at bounding box center [852, 248] width 31 height 31
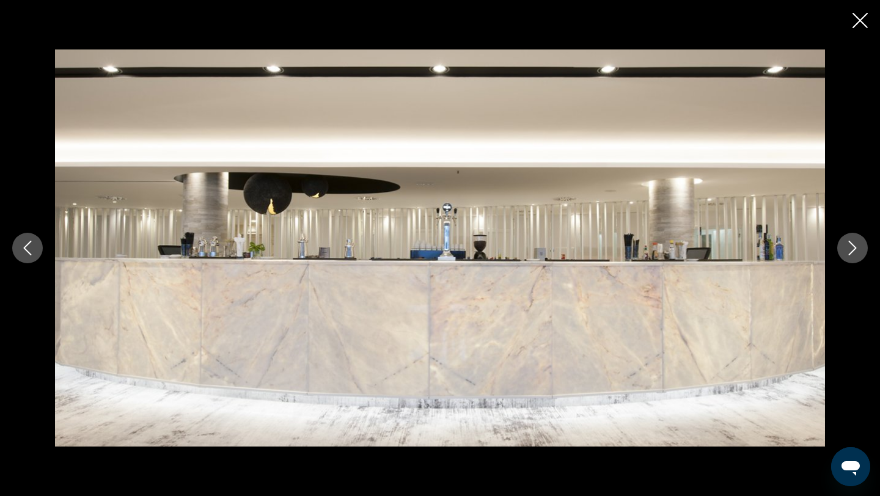
click at [862, 247] on button "Next image" at bounding box center [852, 248] width 31 height 31
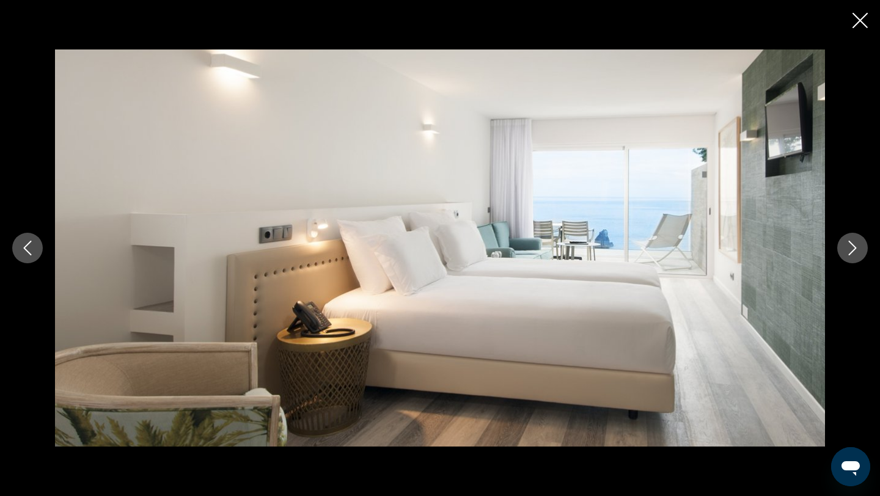
click at [862, 247] on button "Next image" at bounding box center [852, 248] width 31 height 31
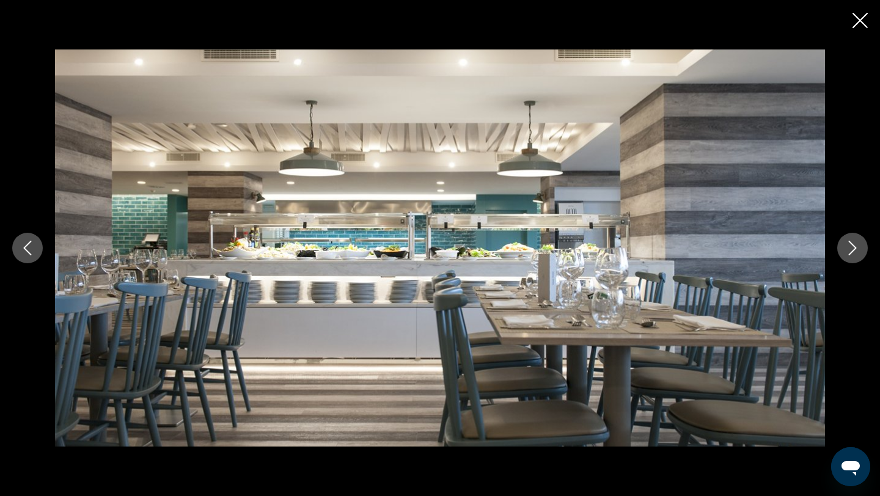
click at [862, 249] on button "Next image" at bounding box center [852, 248] width 31 height 31
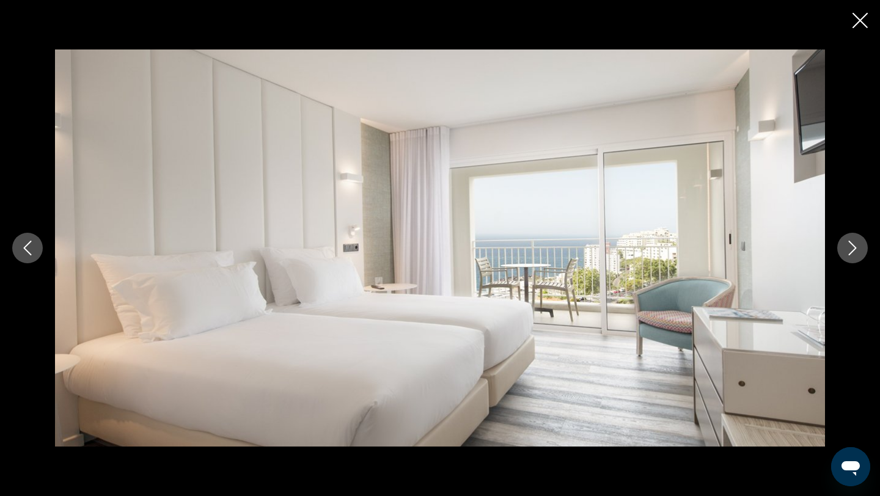
click at [862, 249] on button "Next image" at bounding box center [852, 248] width 31 height 31
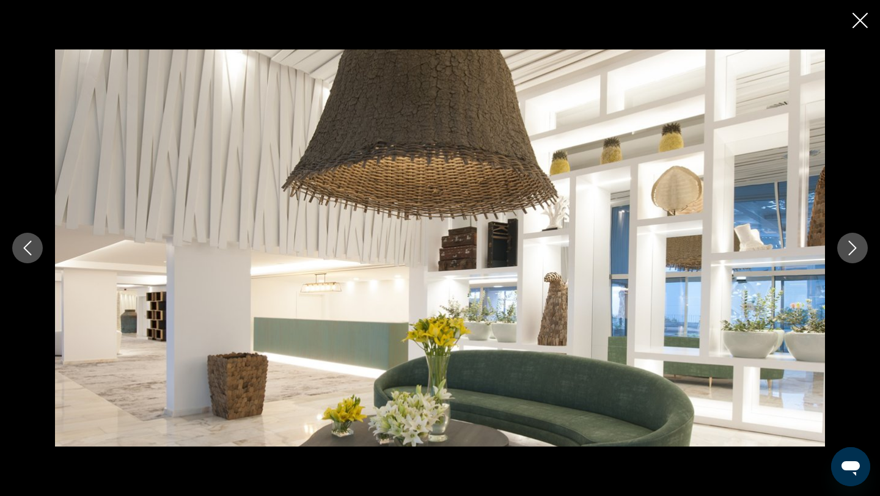
click at [862, 249] on button "Next image" at bounding box center [852, 248] width 31 height 31
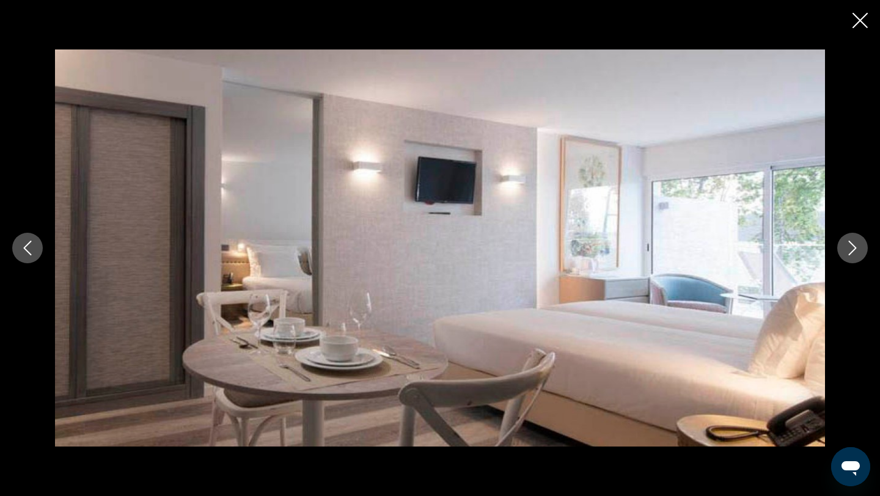
click at [862, 249] on button "Next image" at bounding box center [852, 248] width 31 height 31
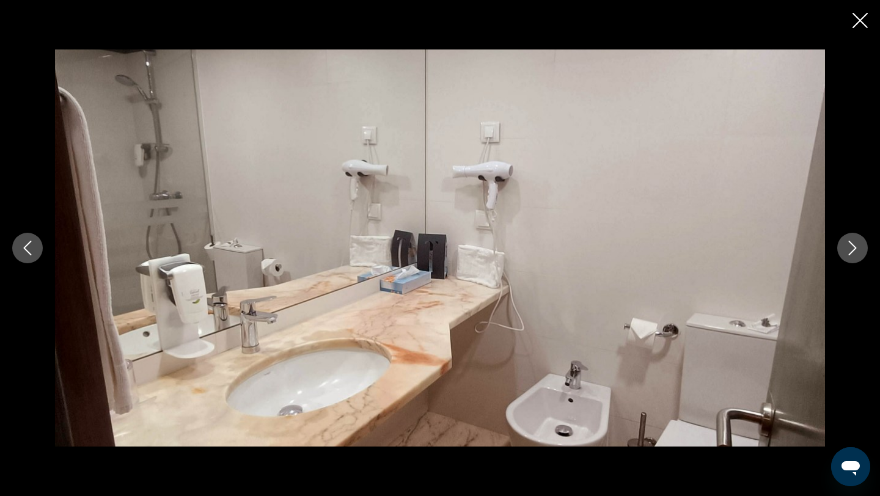
click at [862, 249] on button "Next image" at bounding box center [852, 248] width 31 height 31
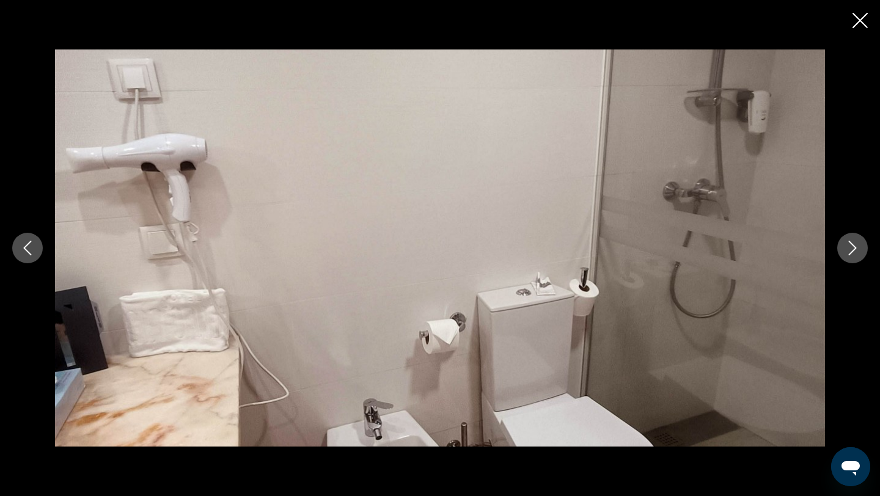
click at [862, 250] on button "Next image" at bounding box center [852, 248] width 31 height 31
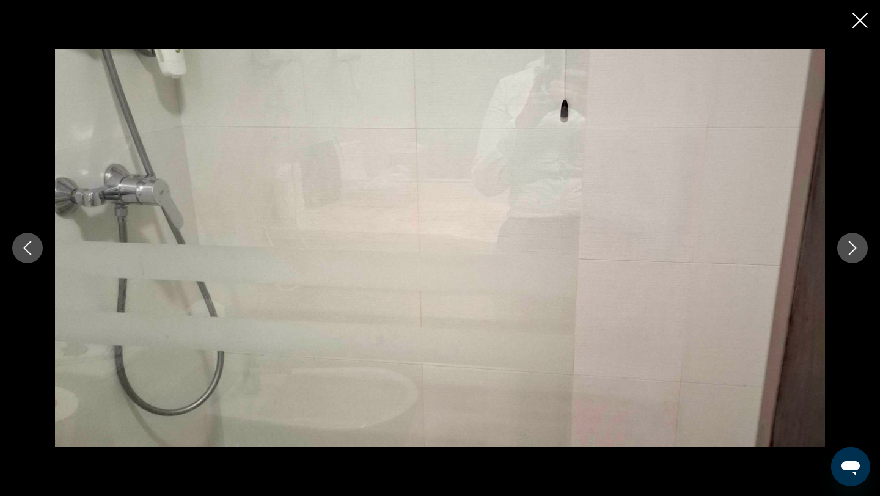
click at [862, 250] on button "Next image" at bounding box center [852, 248] width 31 height 31
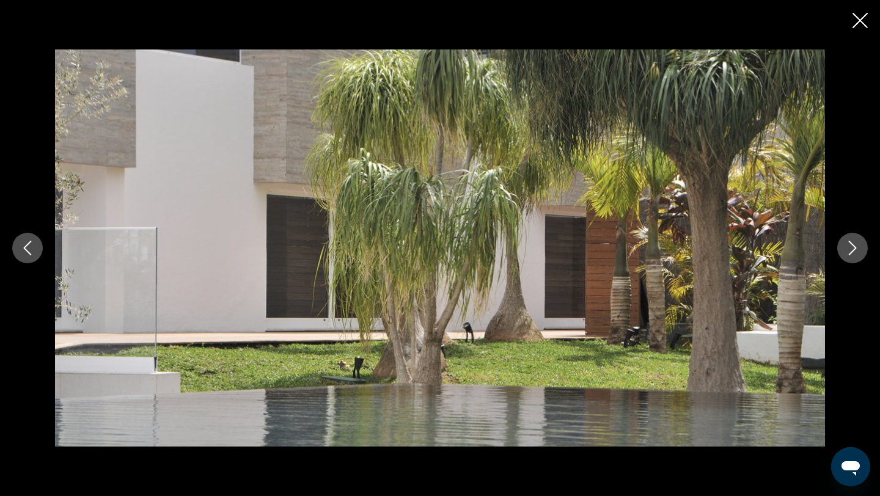
click at [862, 250] on button "Next image" at bounding box center [852, 248] width 31 height 31
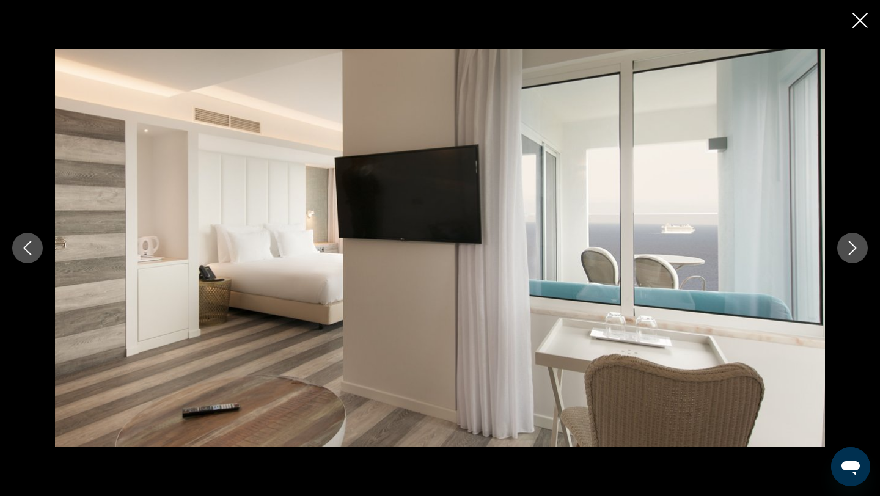
click at [27, 249] on icon "Previous image" at bounding box center [27, 248] width 15 height 15
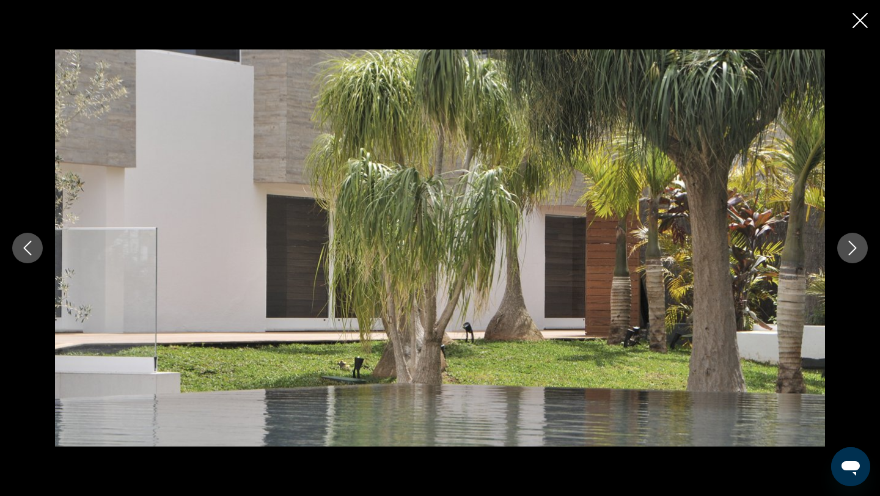
click at [862, 21] on icon "Close slideshow" at bounding box center [859, 20] width 15 height 15
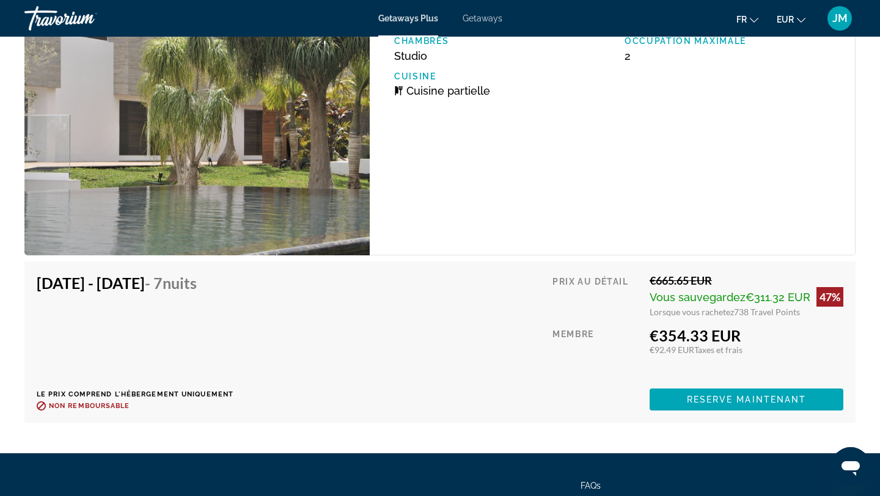
scroll to position [2284, 0]
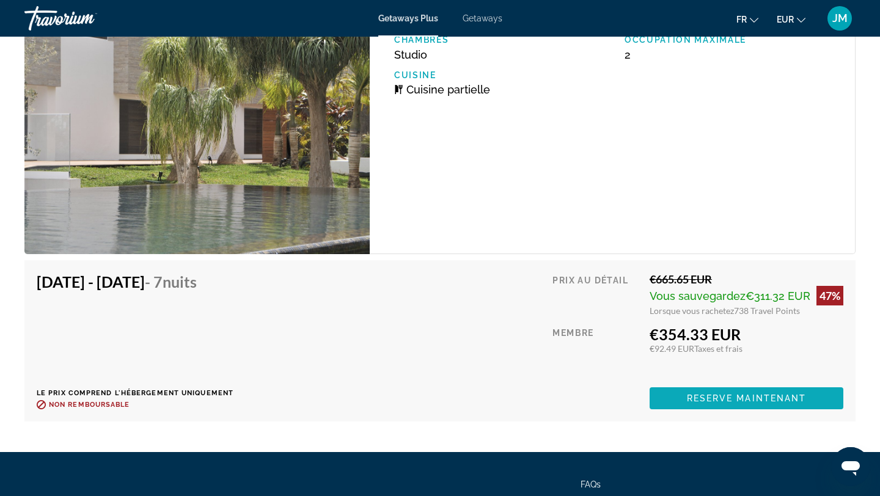
click at [704, 393] on span "Reserve maintenant" at bounding box center [747, 398] width 120 height 10
